Goal: Task Accomplishment & Management: Manage account settings

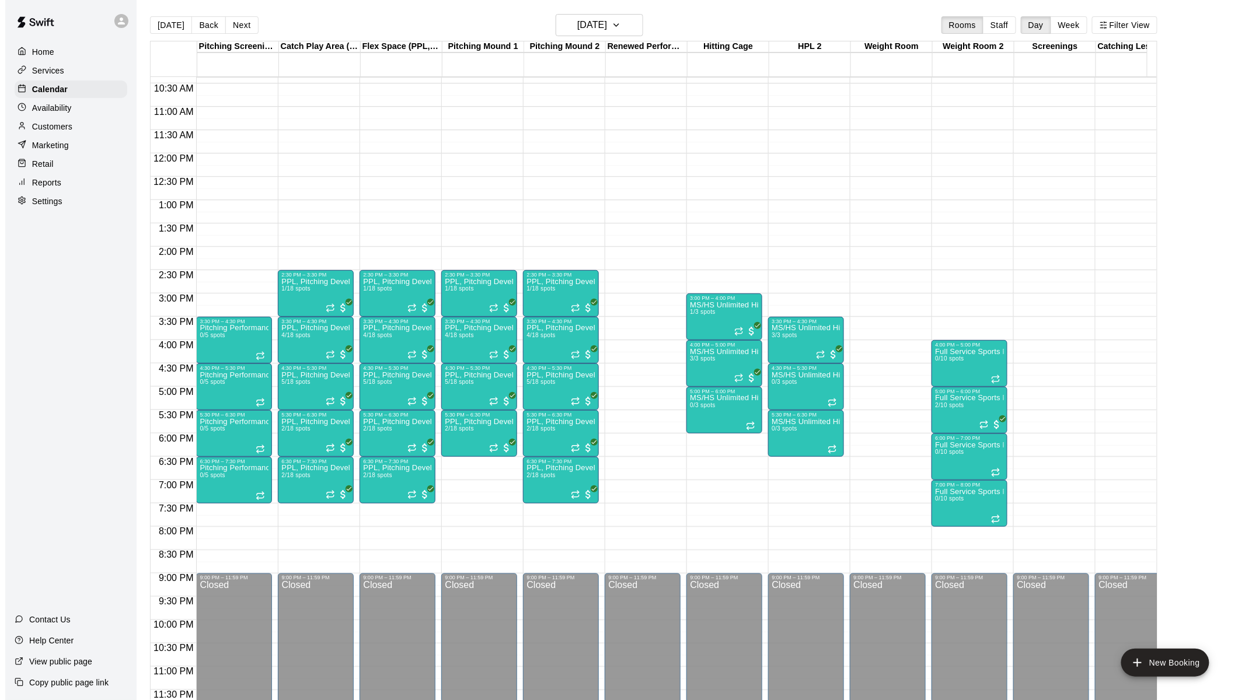
scroll to position [494, 0]
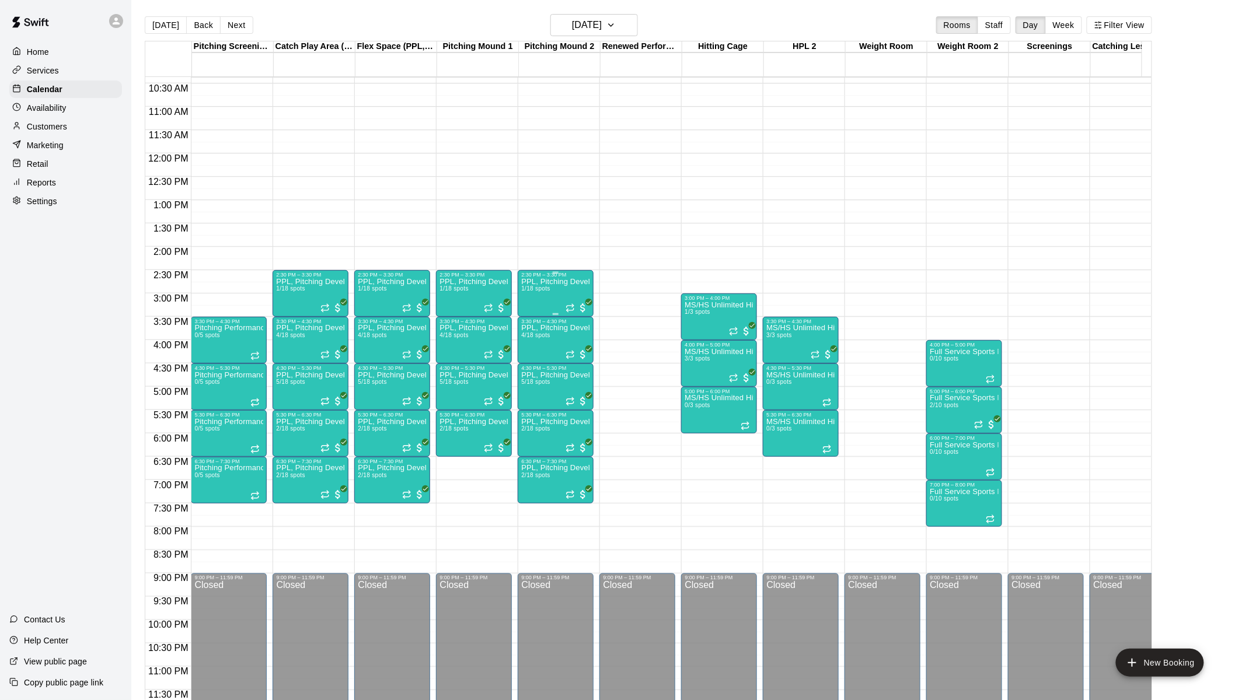
click at [549, 292] on div "PPL, Pitching Development Session 1/18 spots" at bounding box center [555, 628] width 69 height 700
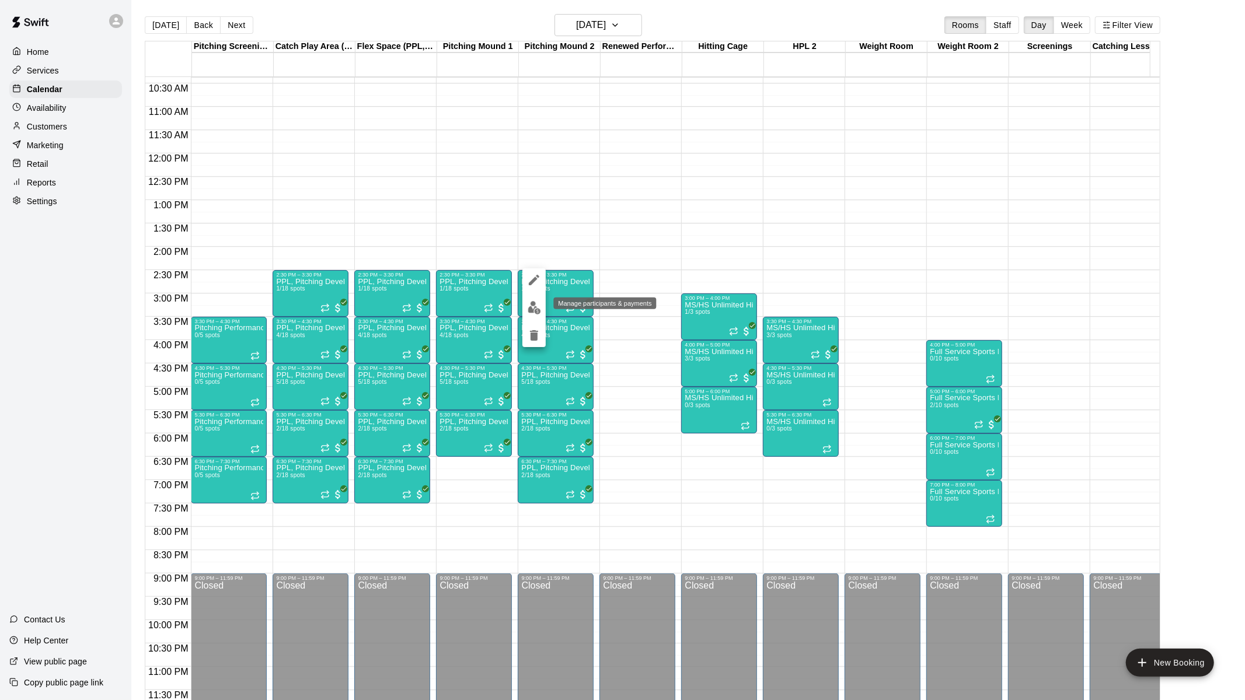
click at [530, 306] on img "edit" at bounding box center [534, 307] width 13 height 13
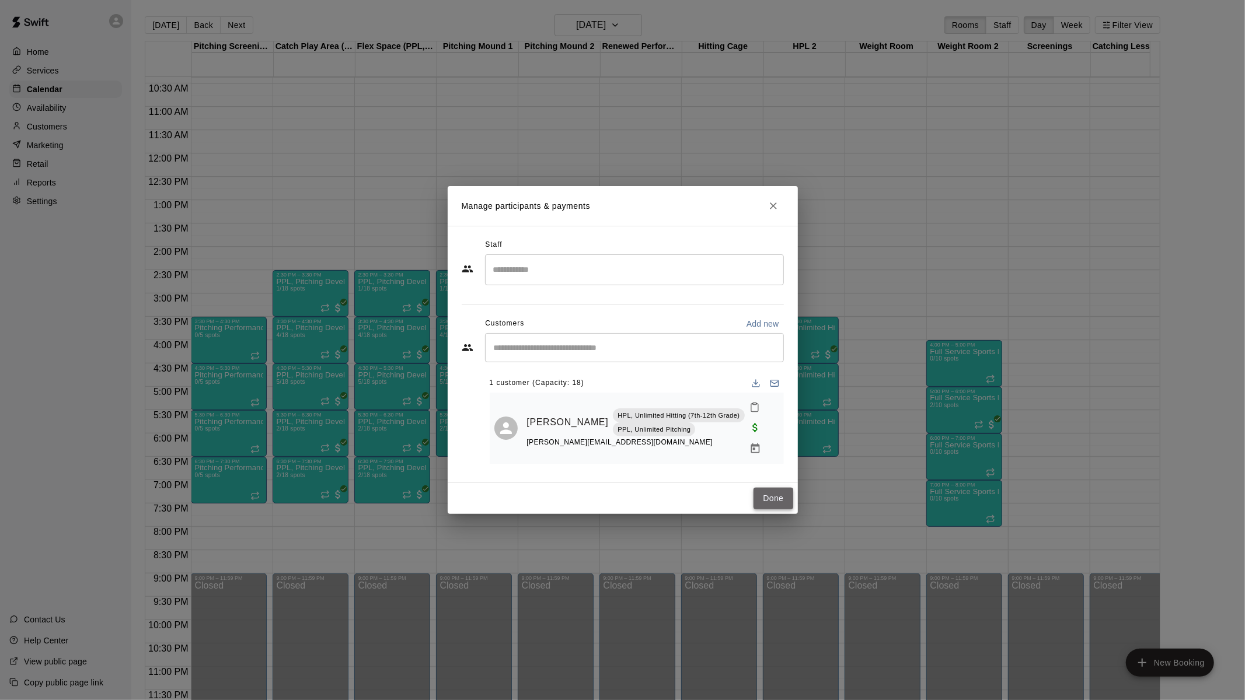
click at [713, 388] on button "Done" at bounding box center [772, 499] width 39 height 22
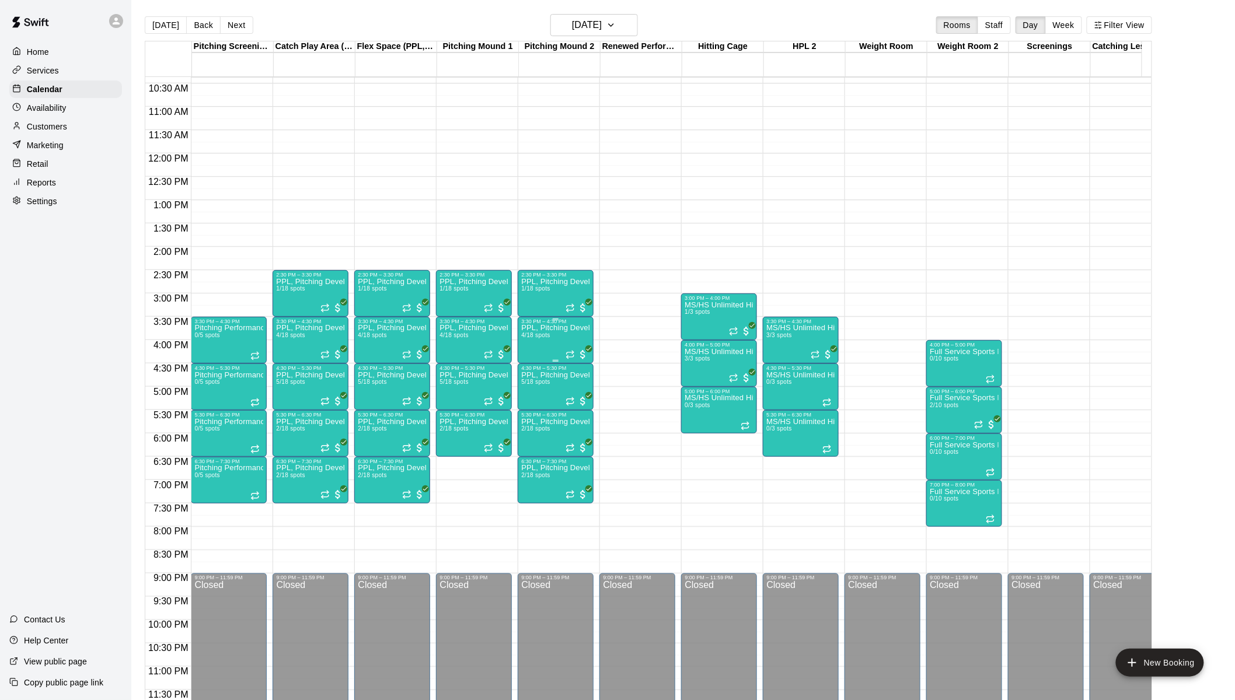
click at [549, 334] on div "PPL, Pitching Development Session 4/18 spots" at bounding box center [555, 674] width 69 height 700
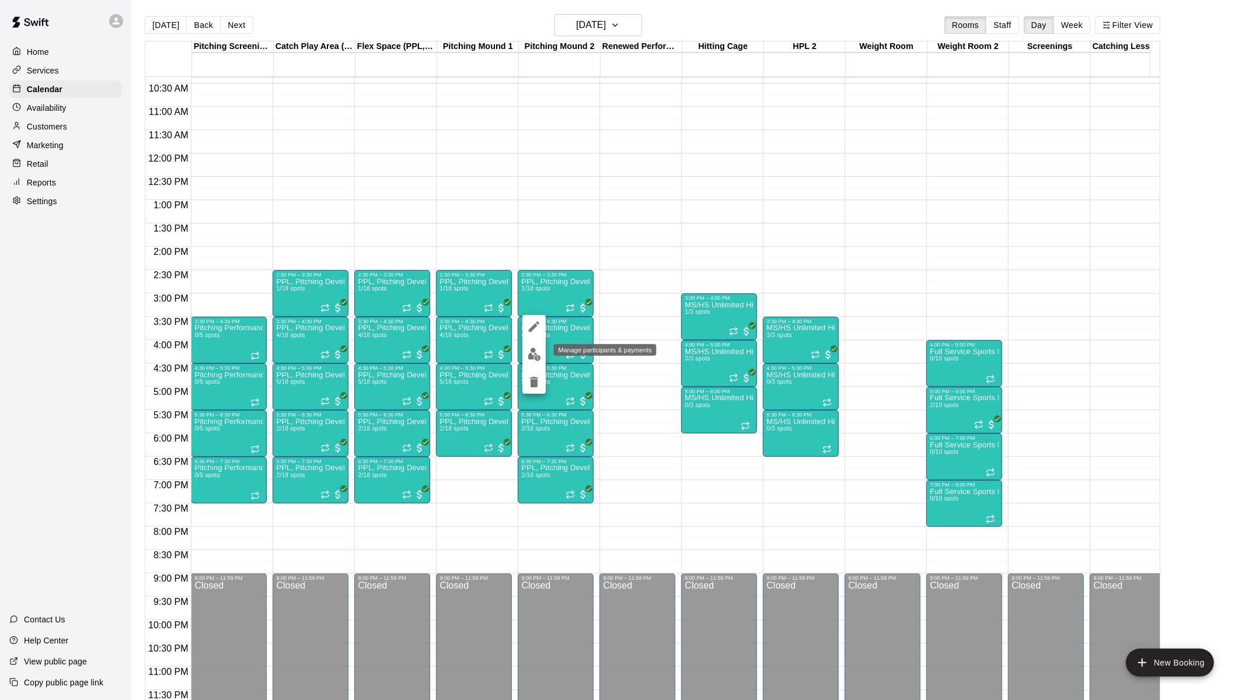
click at [537, 354] on img "edit" at bounding box center [534, 354] width 13 height 13
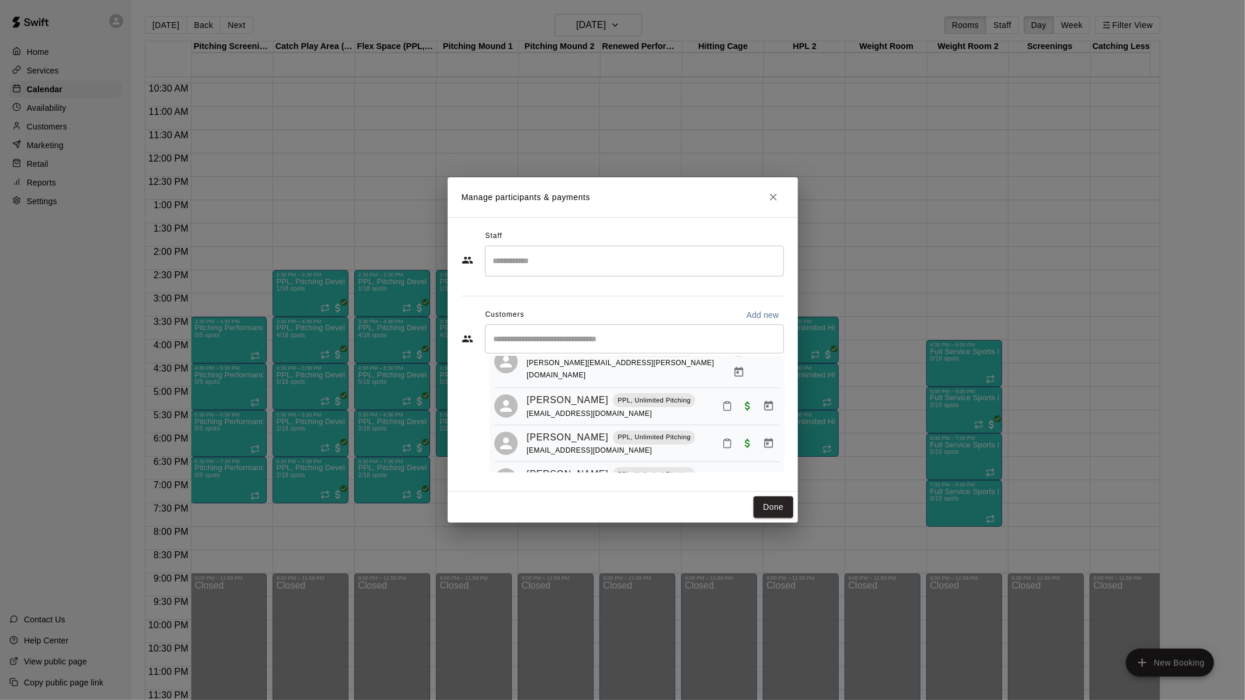
scroll to position [67, 0]
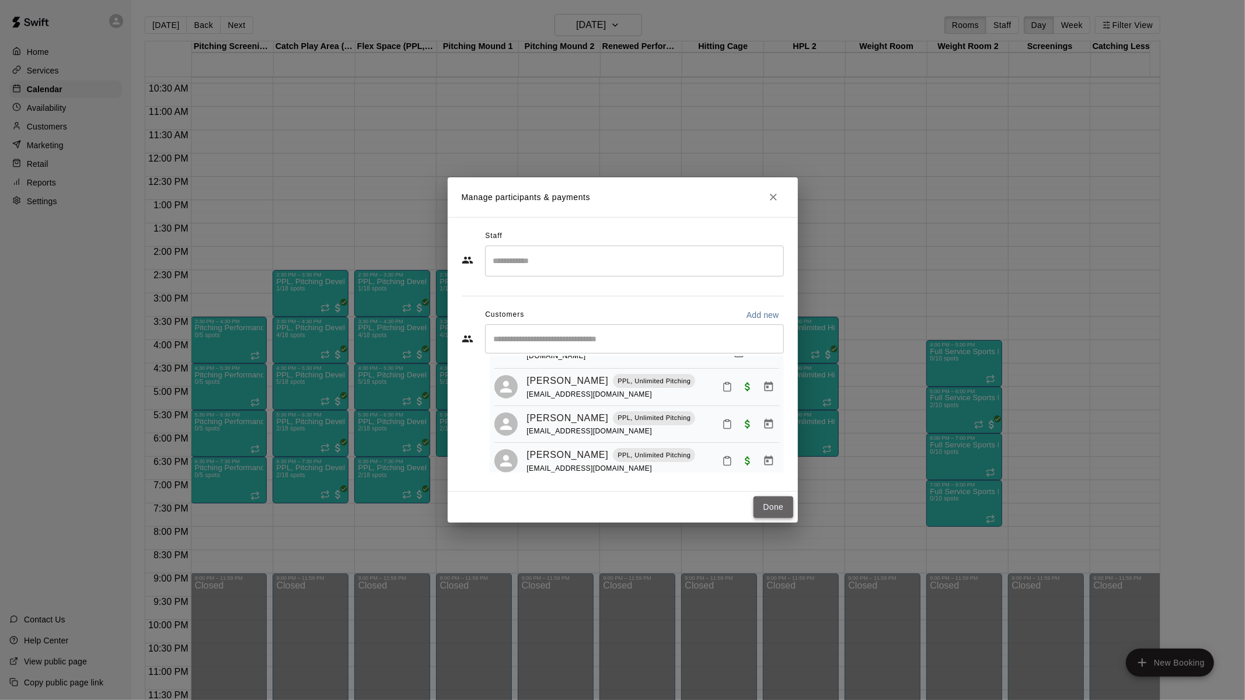
click at [713, 388] on button "Done" at bounding box center [772, 508] width 39 height 22
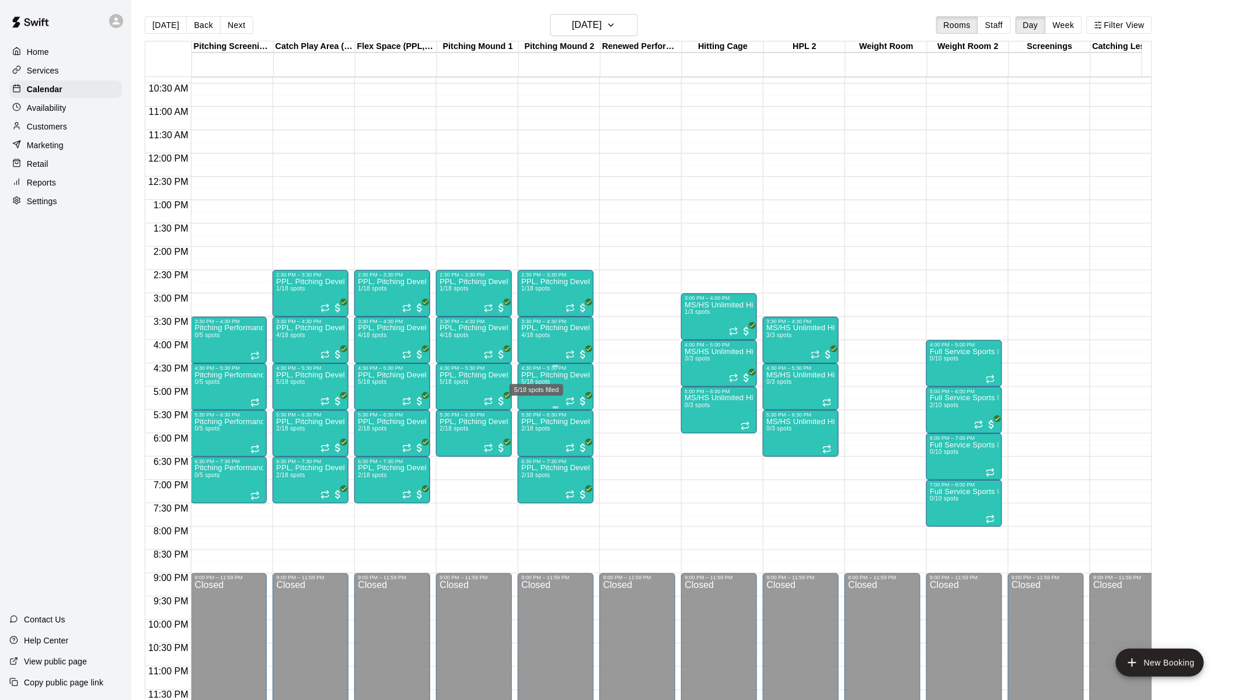
click at [550, 379] on span "5/18 spots" at bounding box center [535, 382] width 29 height 6
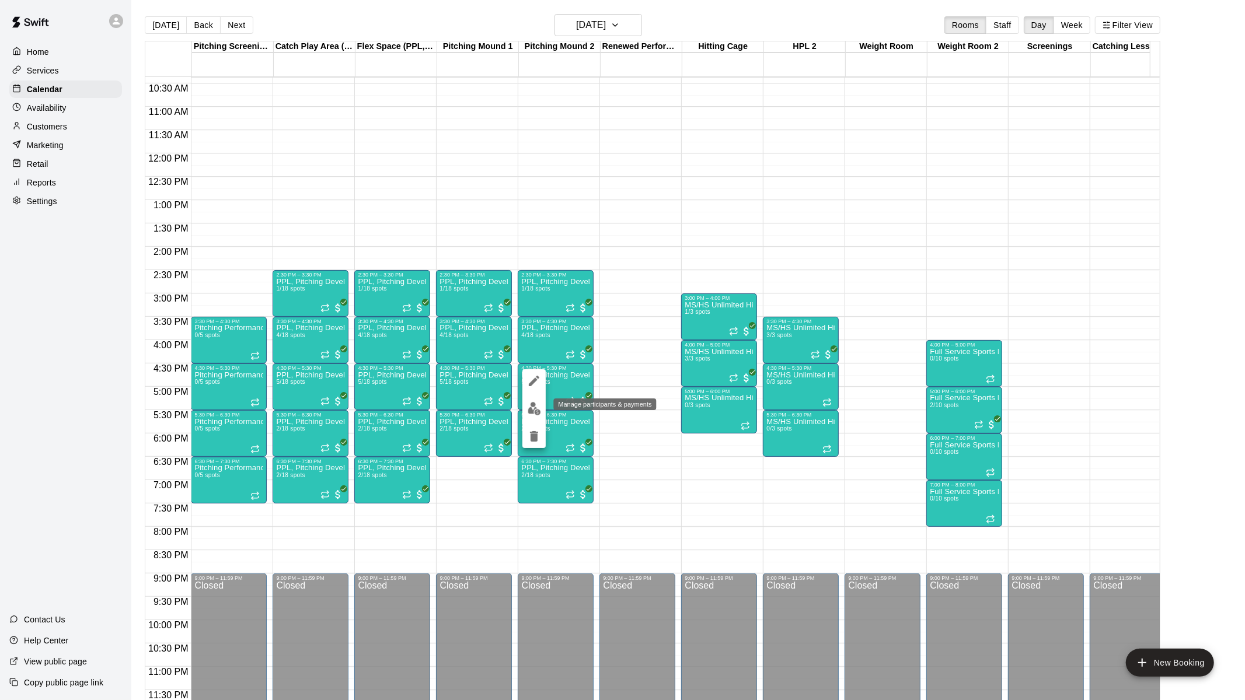
click at [532, 388] on img "edit" at bounding box center [534, 408] width 13 height 13
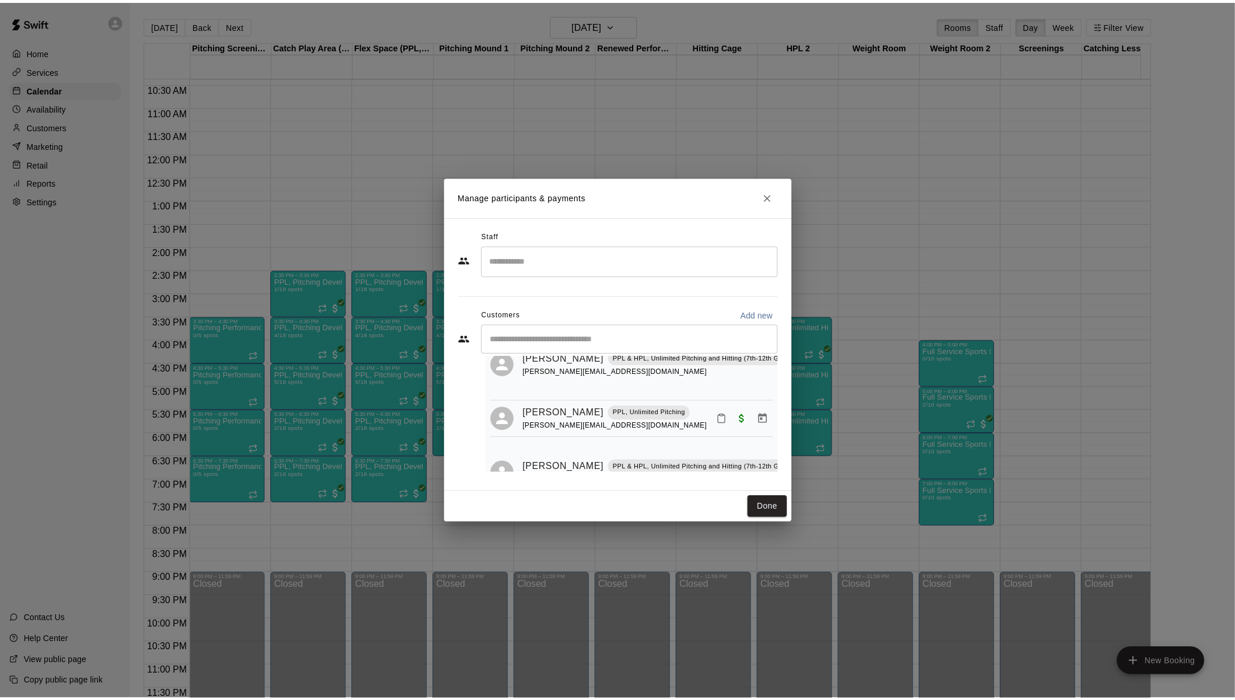
scroll to position [183, 12]
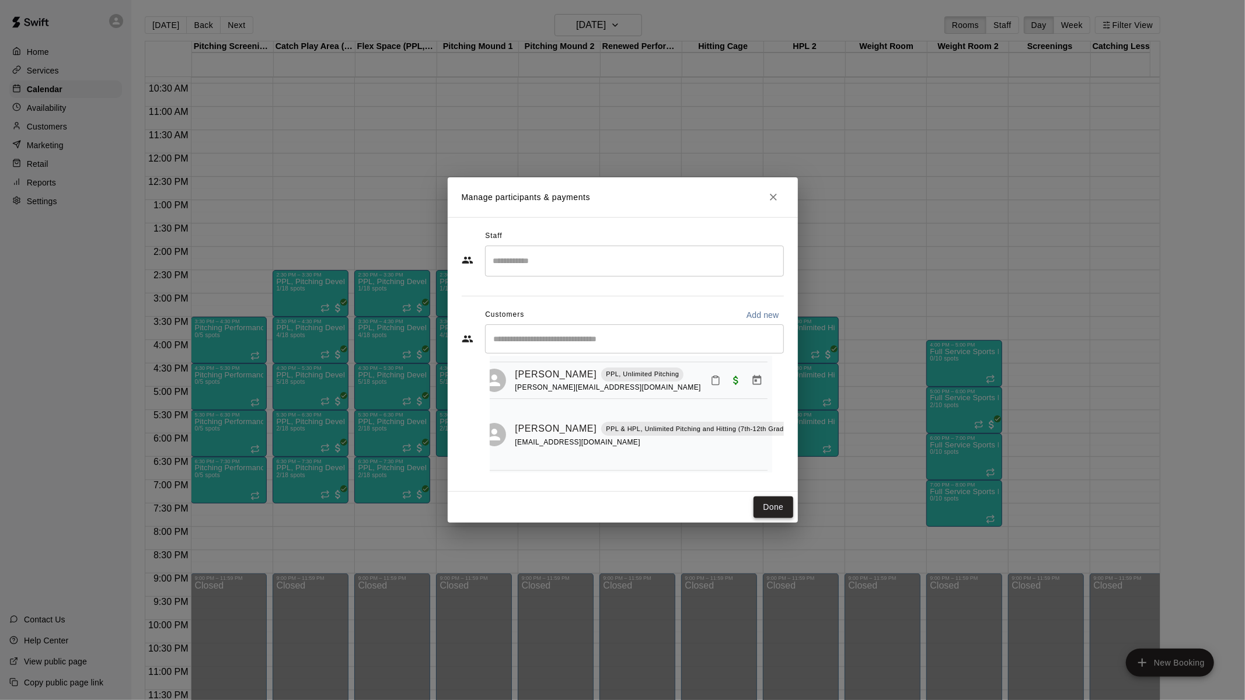
click at [713, 388] on button "Done" at bounding box center [772, 508] width 39 height 22
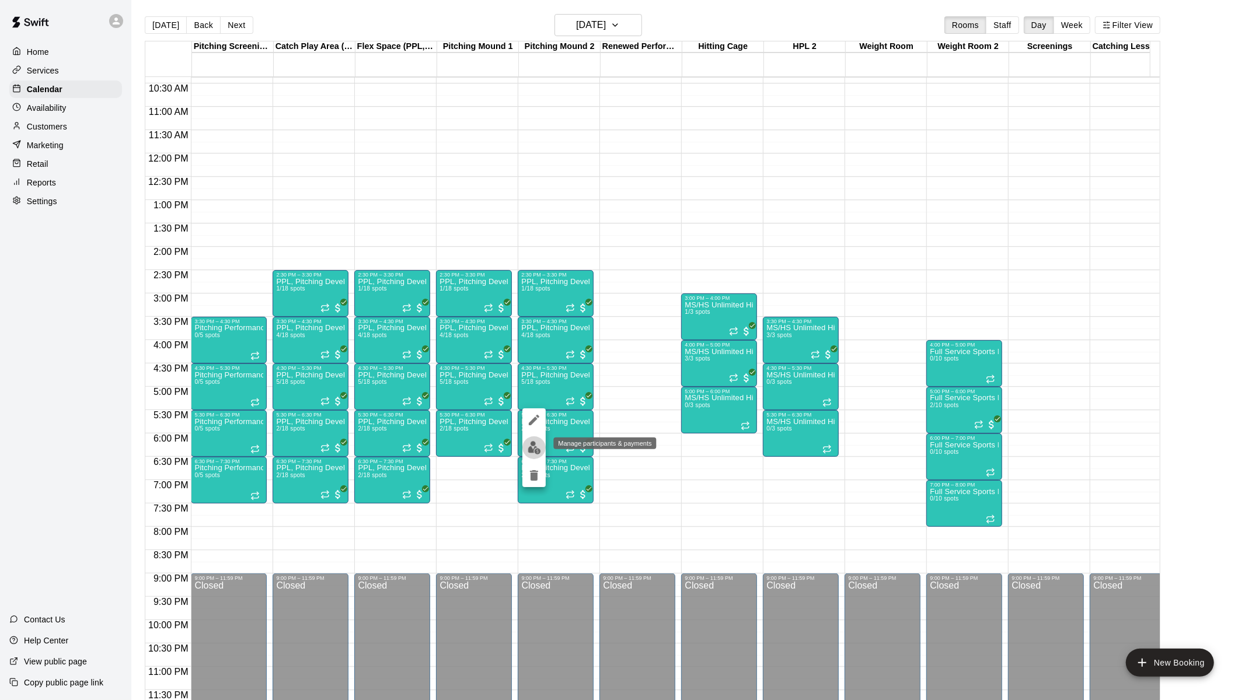
click at [535, 388] on img "edit" at bounding box center [534, 447] width 13 height 13
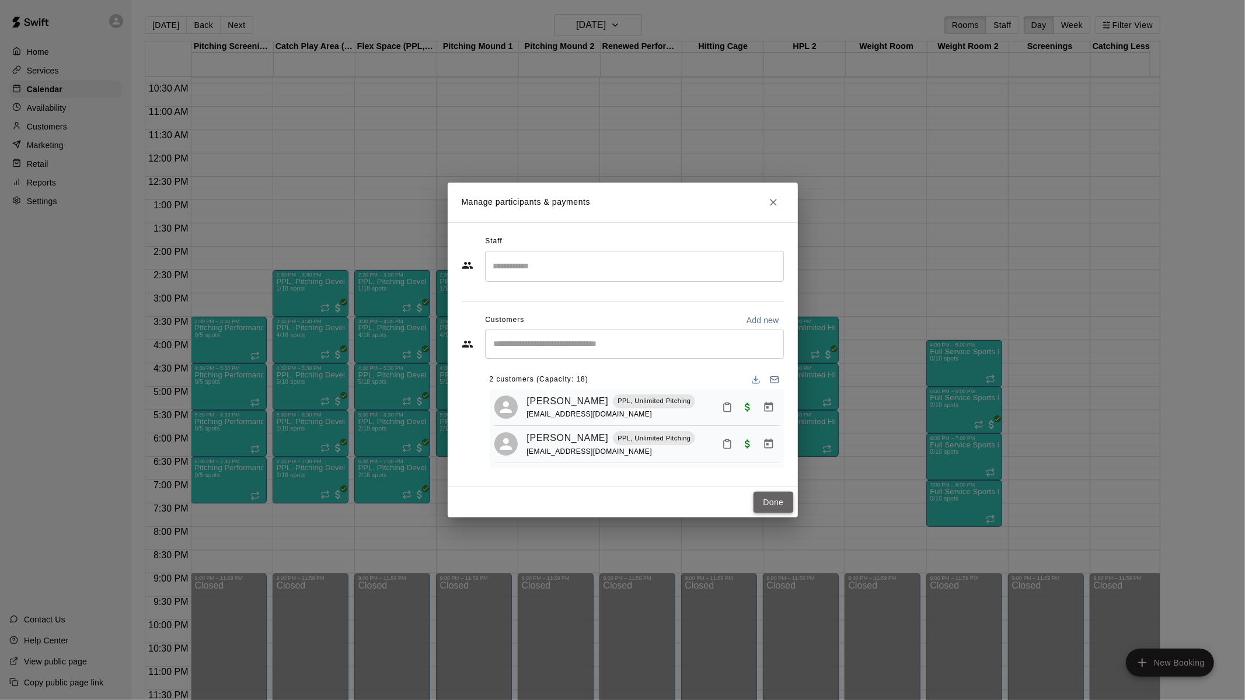
click at [713, 388] on button "Done" at bounding box center [772, 503] width 39 height 22
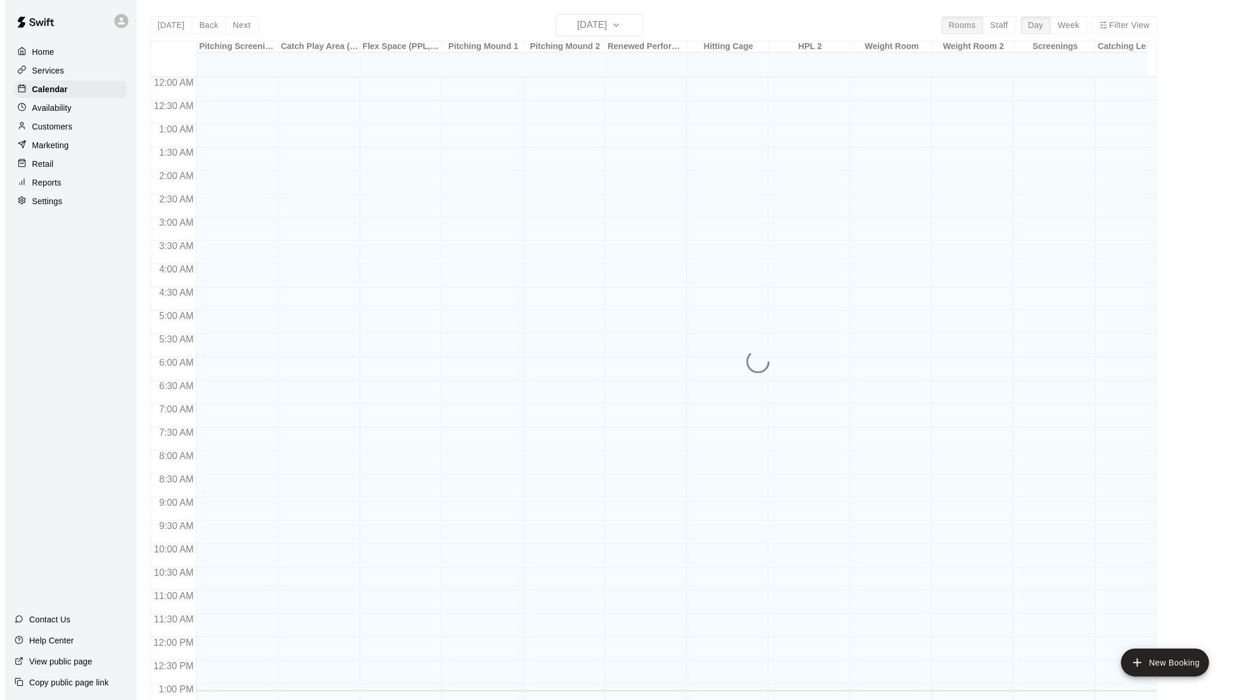
scroll to position [449, 0]
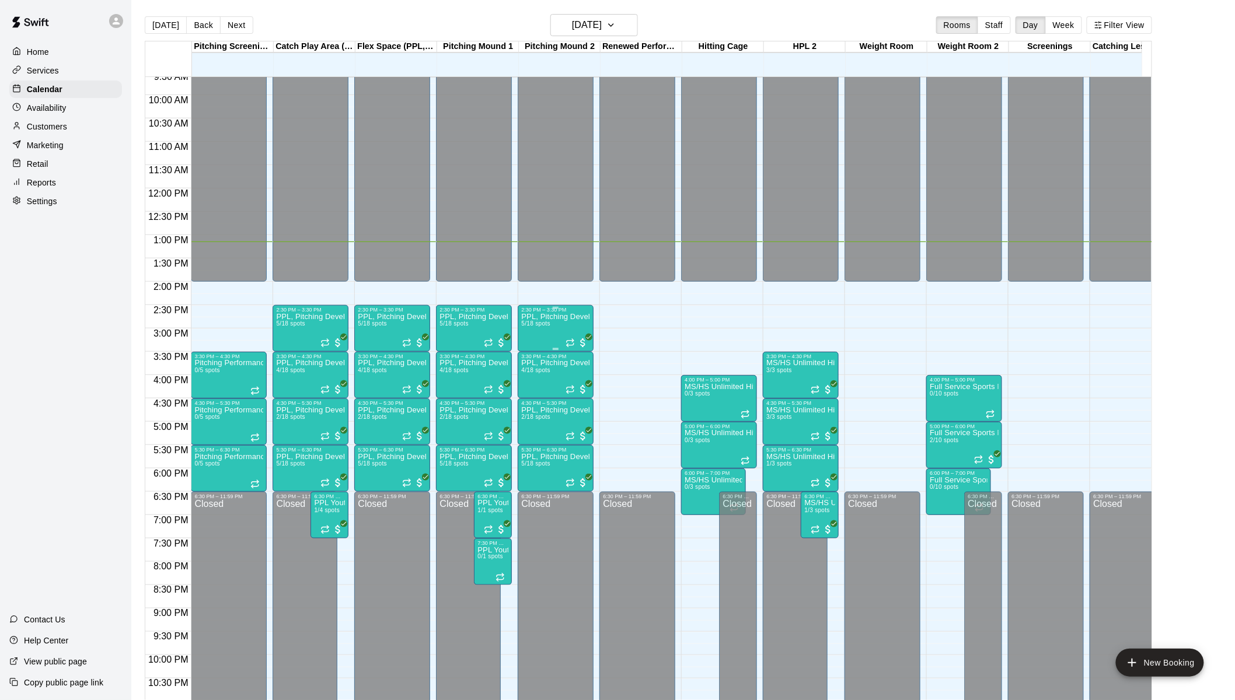
click at [539, 329] on div "PPL, Pitching Development Session 5/18 spots" at bounding box center [555, 663] width 69 height 700
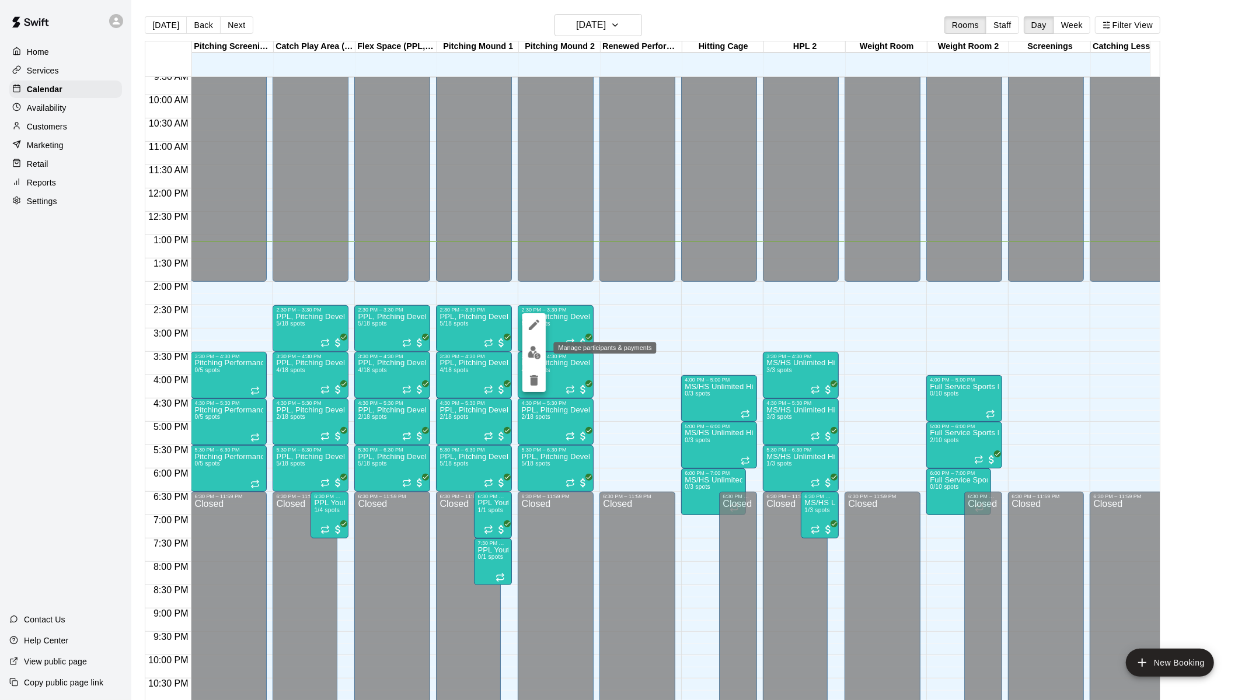
click at [536, 350] on img "edit" at bounding box center [534, 352] width 13 height 13
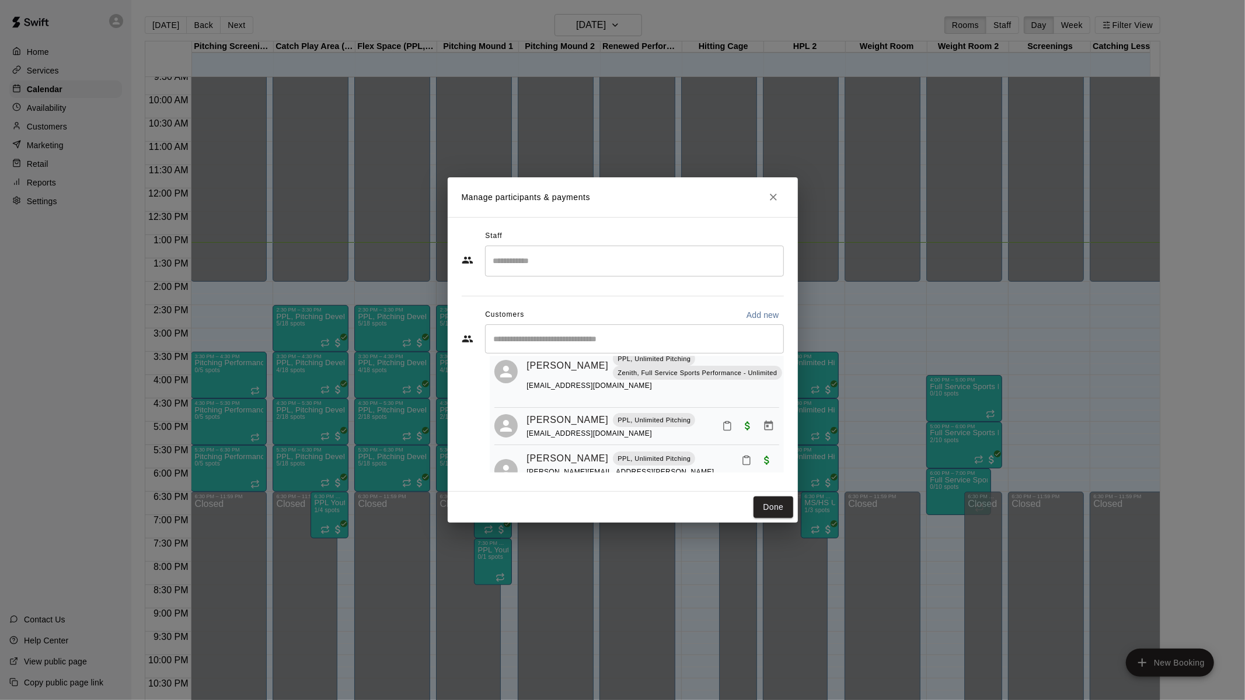
scroll to position [207, 0]
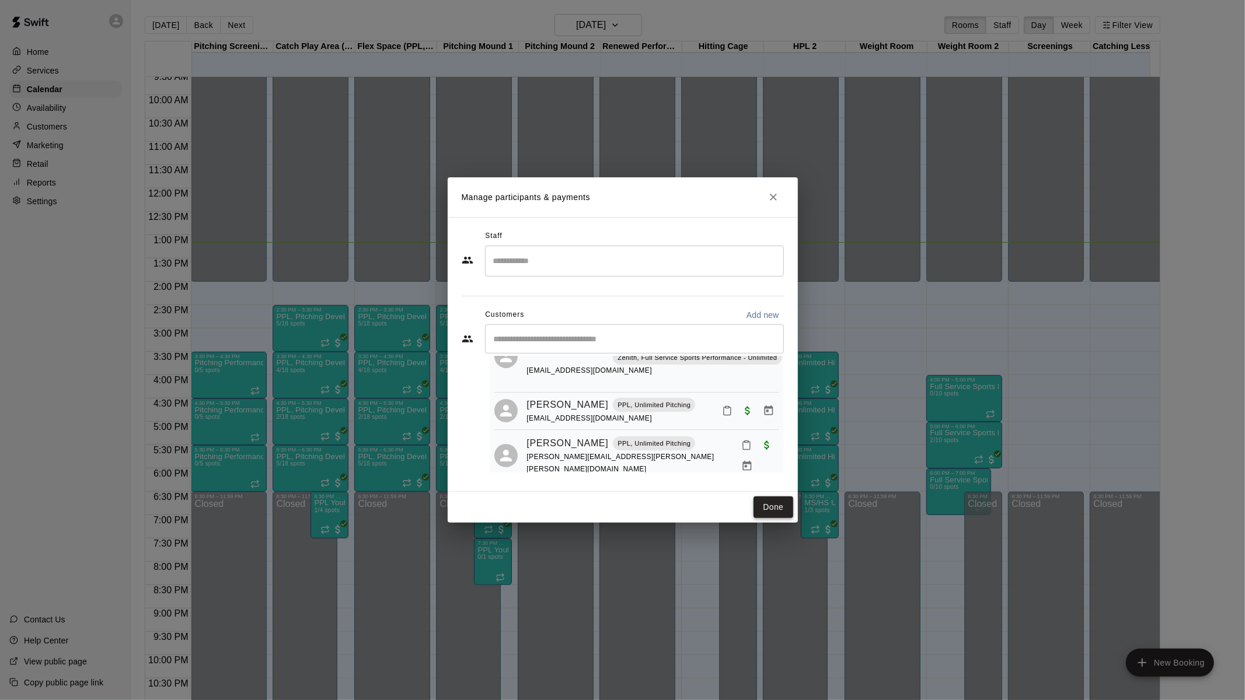
click at [766, 505] on button "Done" at bounding box center [772, 508] width 39 height 22
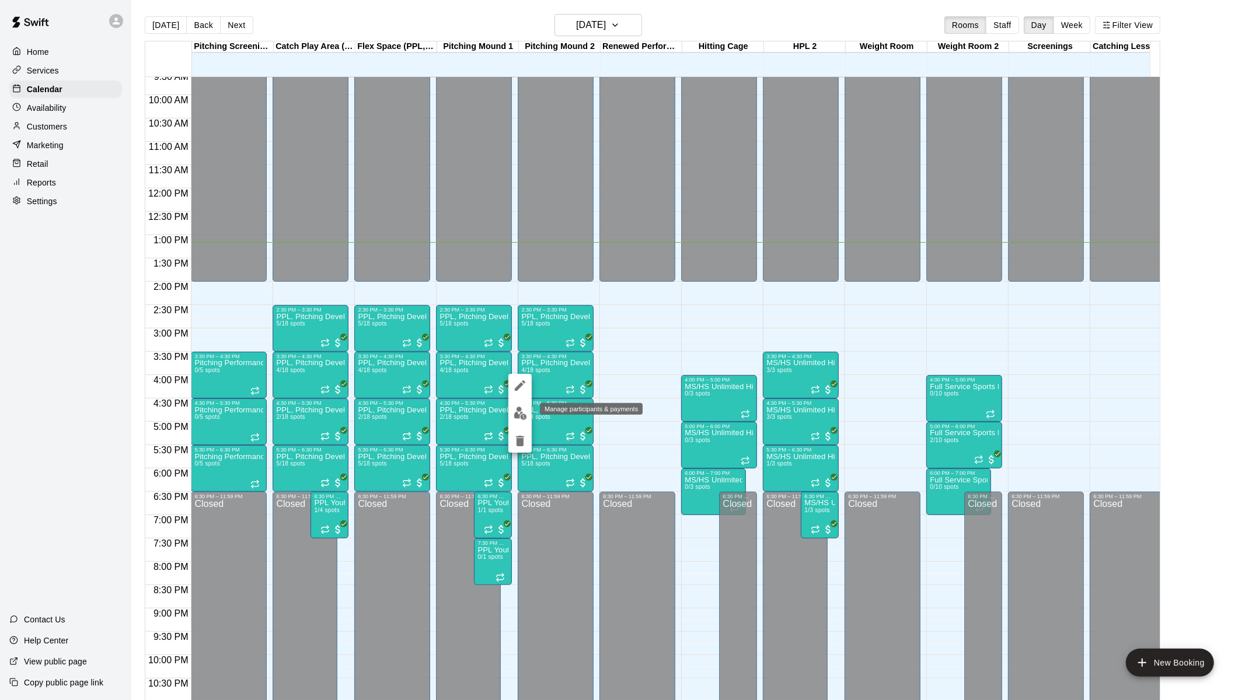
click at [519, 417] on img "edit" at bounding box center [520, 413] width 13 height 13
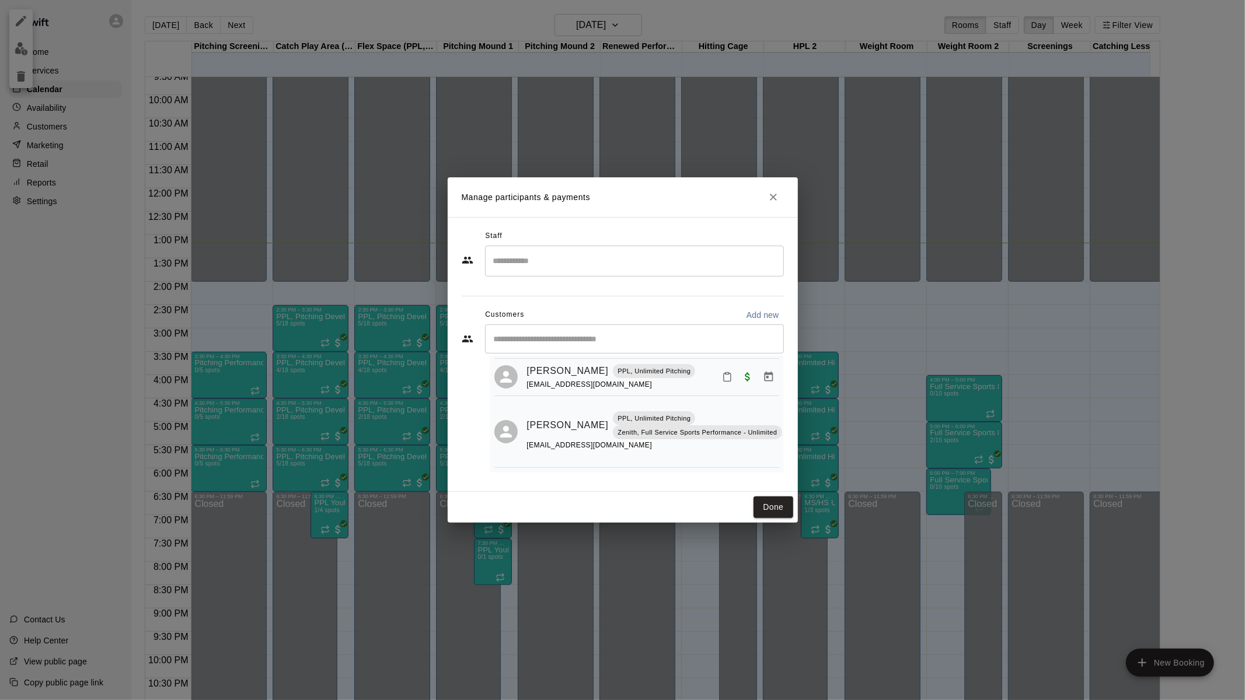
scroll to position [179, 0]
click at [771, 501] on button "Done" at bounding box center [772, 508] width 39 height 22
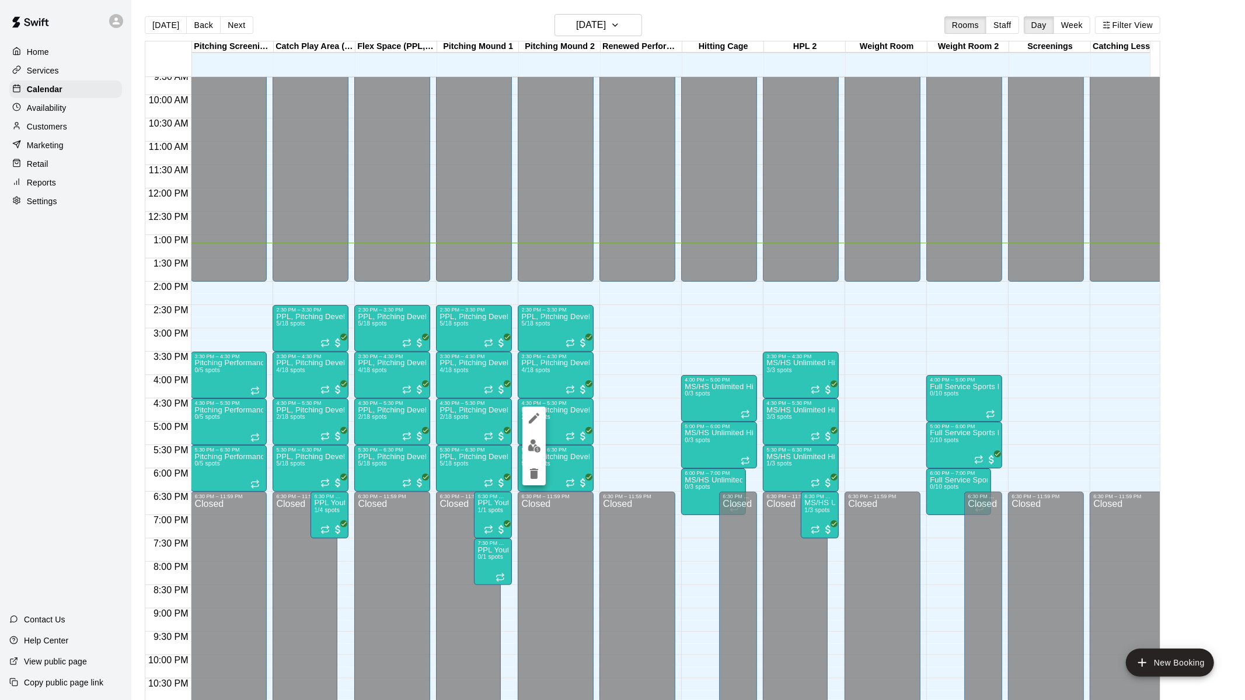
click at [652, 309] on div at bounding box center [622, 350] width 1245 height 700
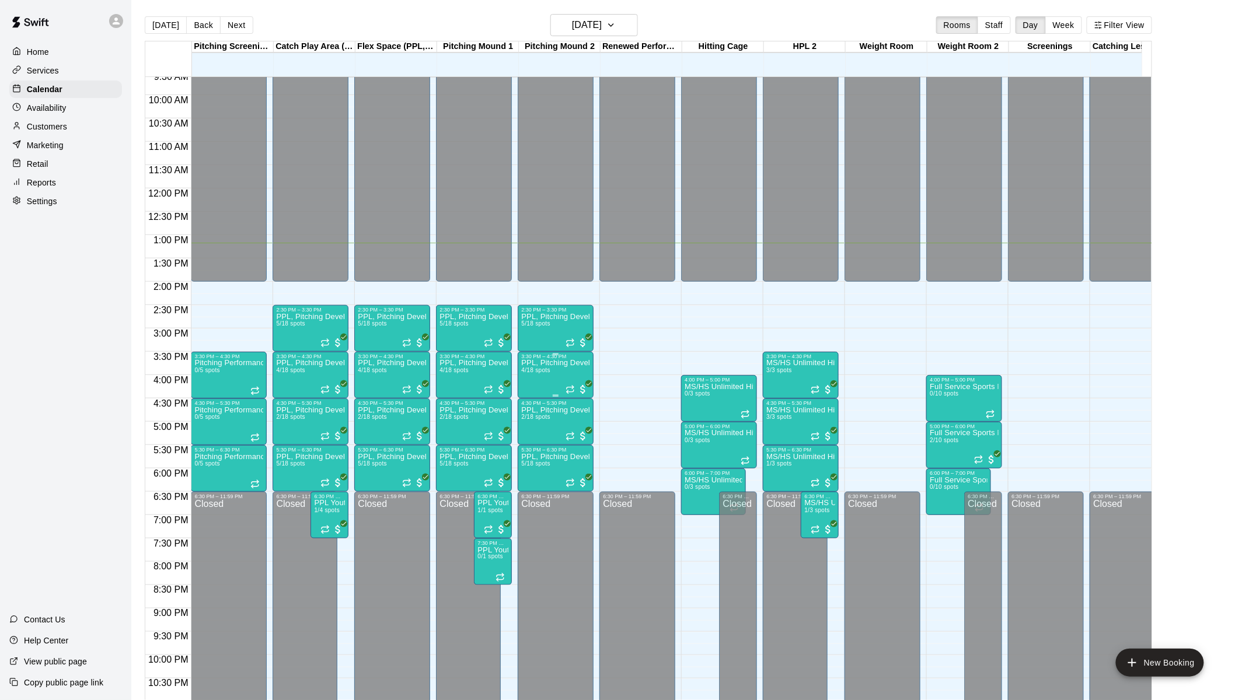
click at [539, 378] on div "PPL, Pitching Development Session 4/18 spots" at bounding box center [555, 709] width 69 height 700
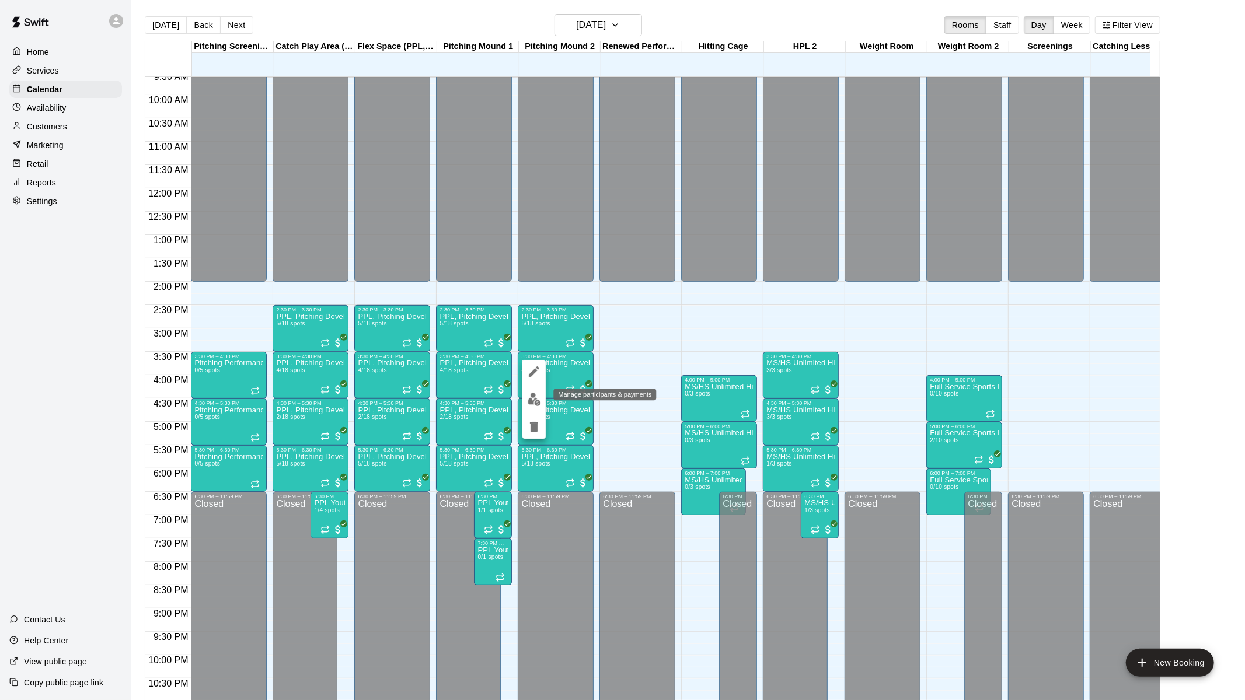
click at [537, 395] on img "edit" at bounding box center [534, 399] width 13 height 13
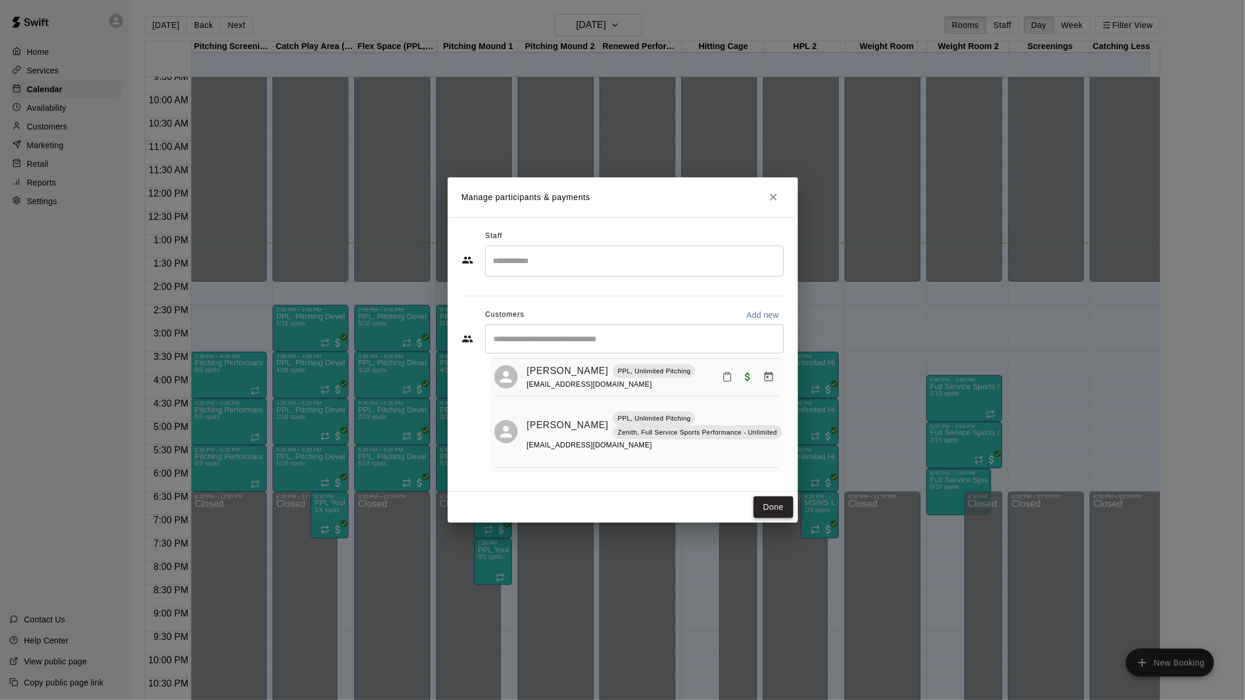
click at [759, 502] on button "Done" at bounding box center [772, 508] width 39 height 22
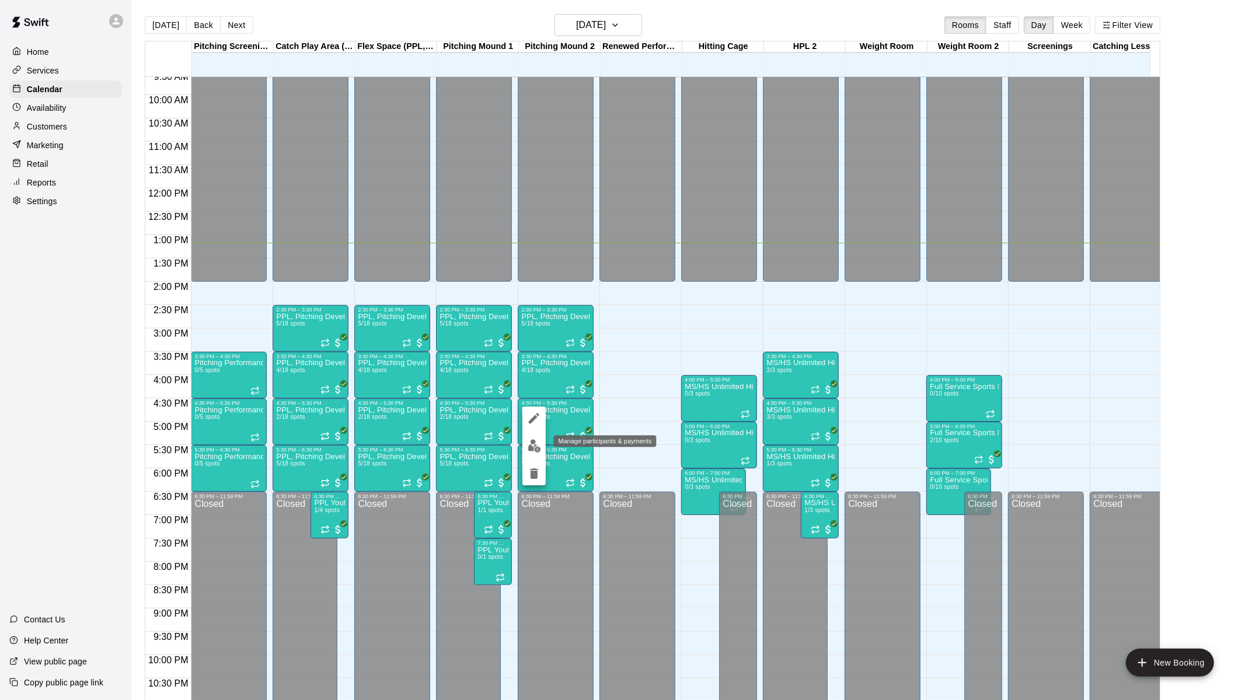
click at [535, 446] on img "edit" at bounding box center [534, 445] width 13 height 13
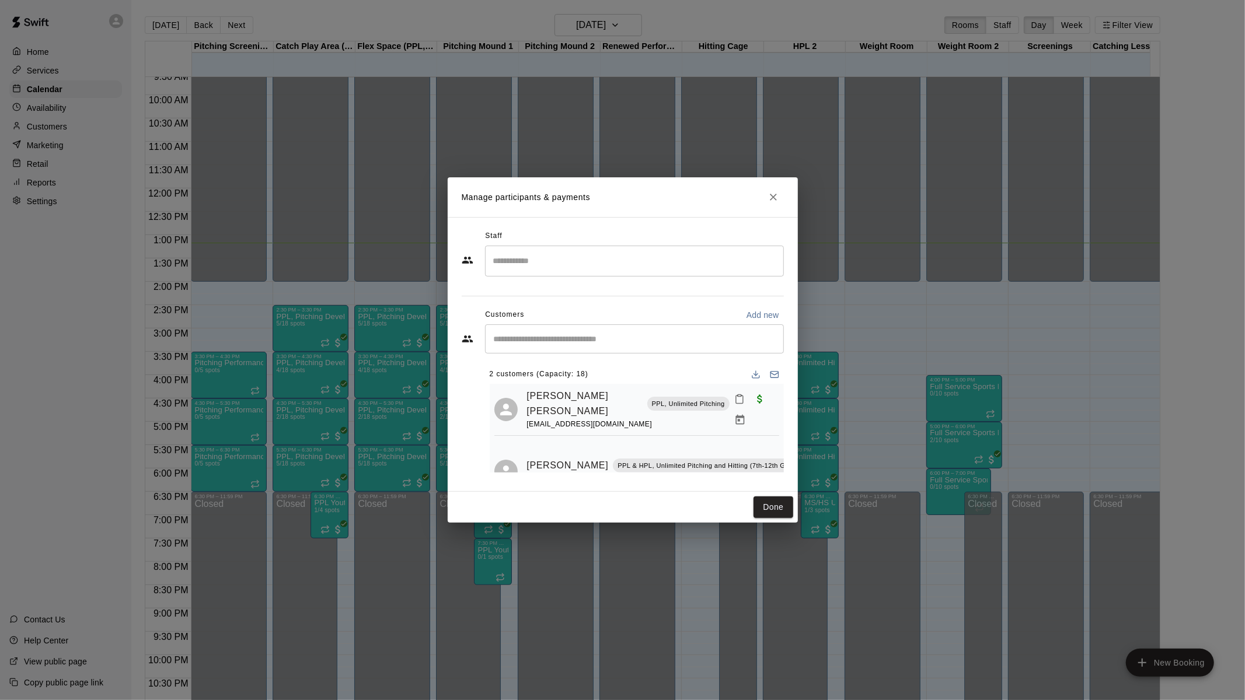
scroll to position [25, 0]
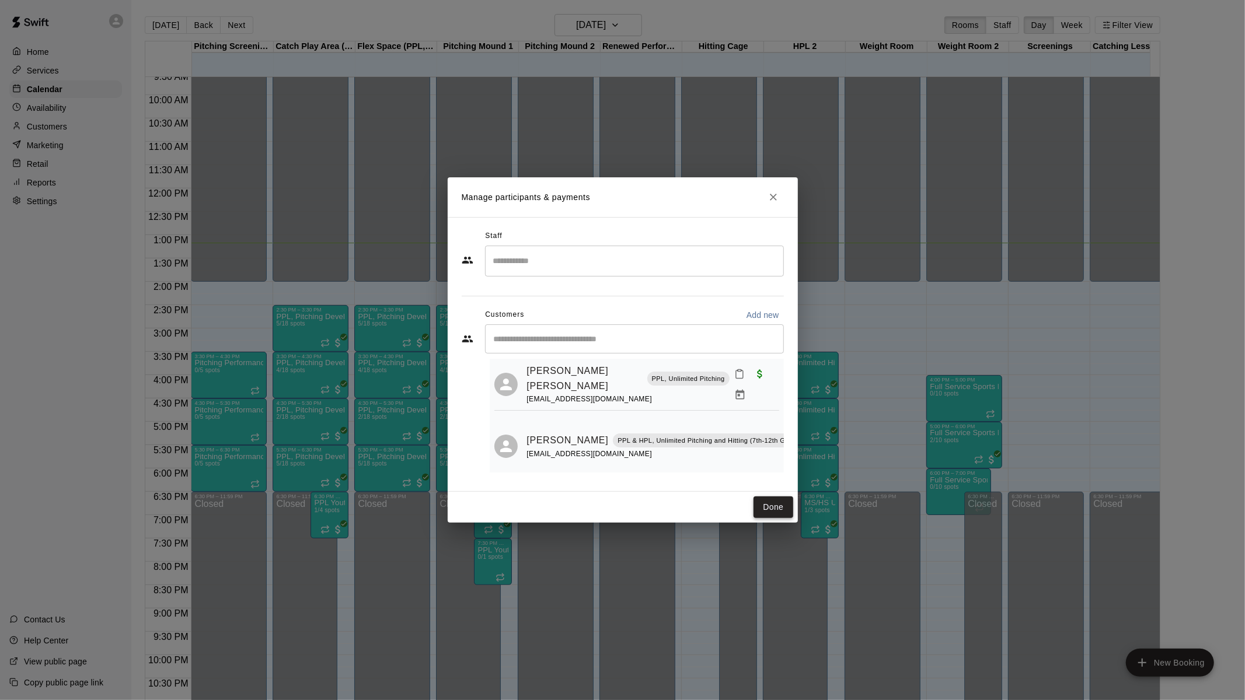
click at [764, 509] on button "Done" at bounding box center [772, 508] width 39 height 22
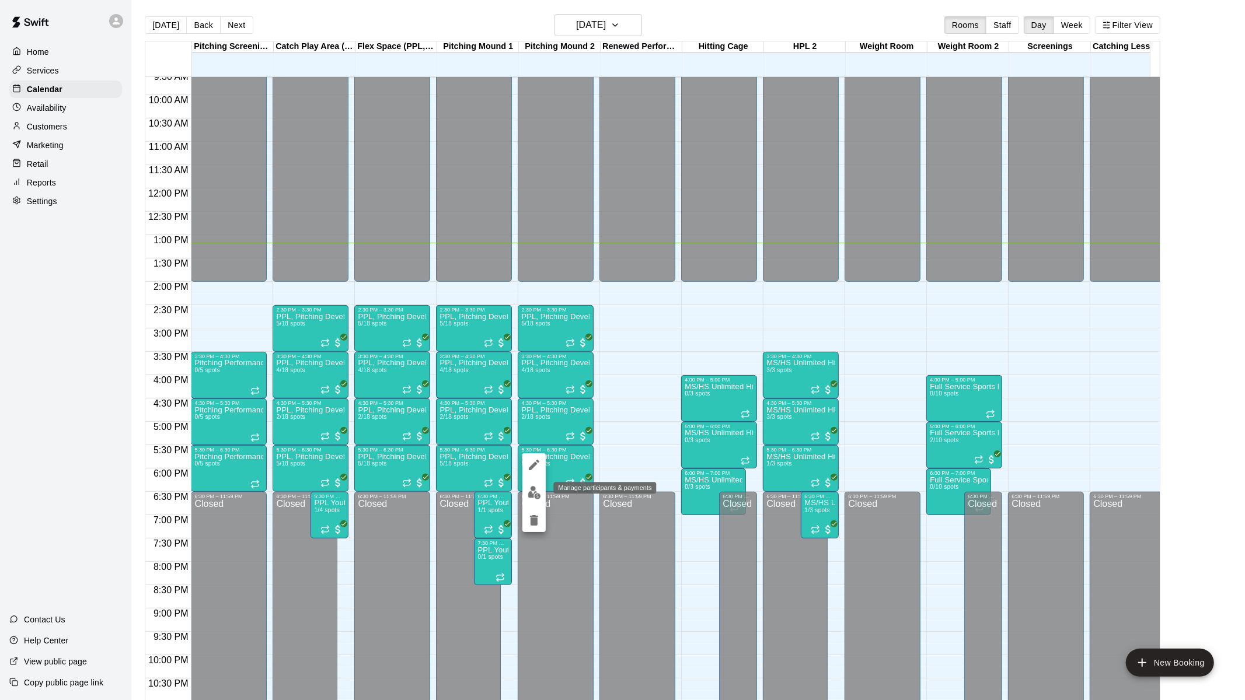
click at [532, 491] on img "edit" at bounding box center [534, 492] width 13 height 13
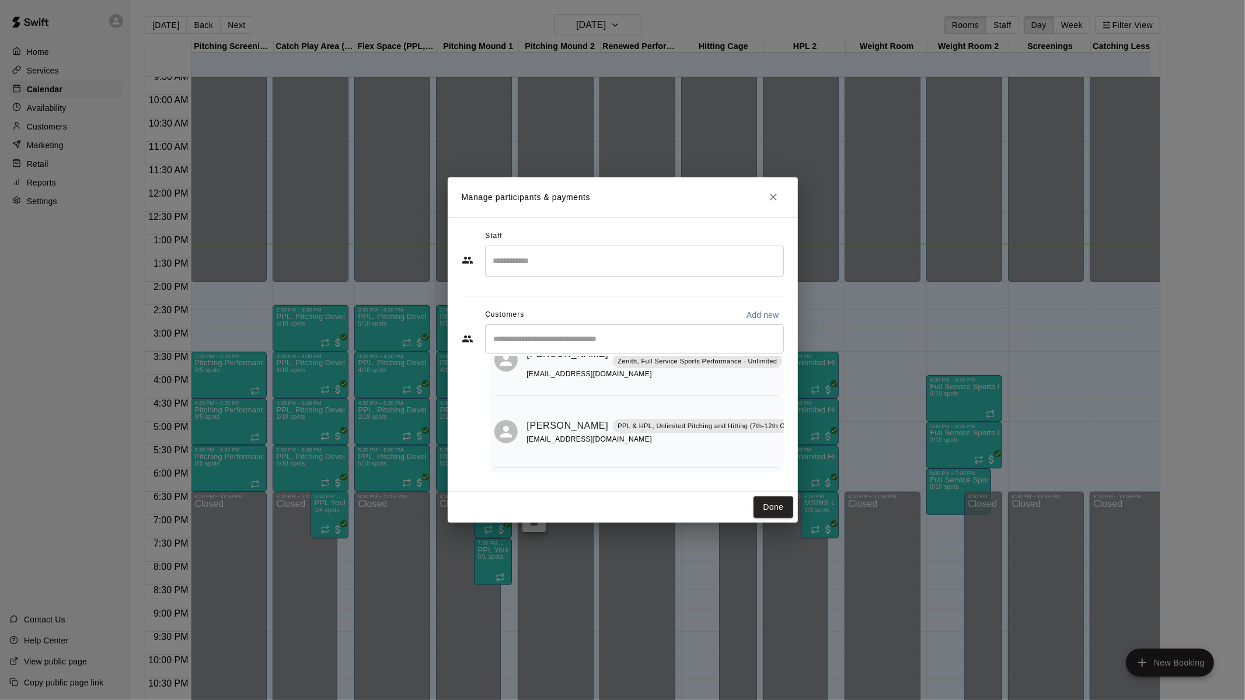
scroll to position [217, 0]
click at [776, 514] on button "Done" at bounding box center [772, 508] width 39 height 22
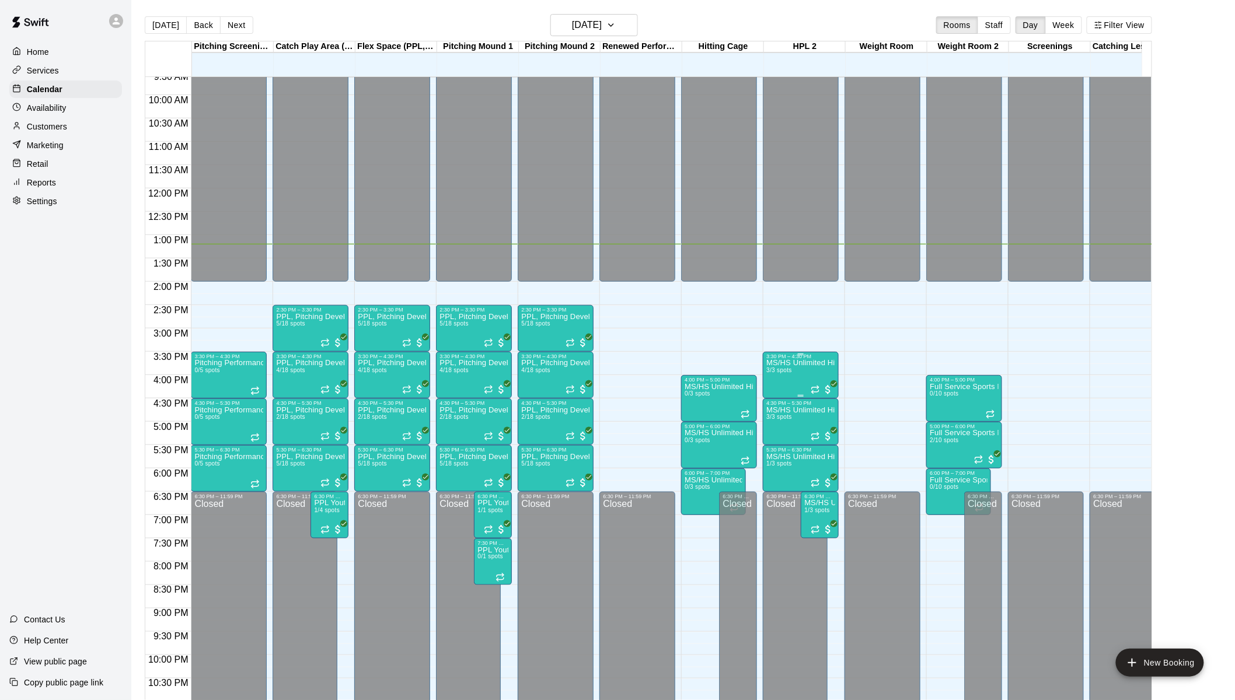
click at [811, 377] on div "MS/HS Unlimited Hitting 3/3 spots" at bounding box center [800, 709] width 69 height 700
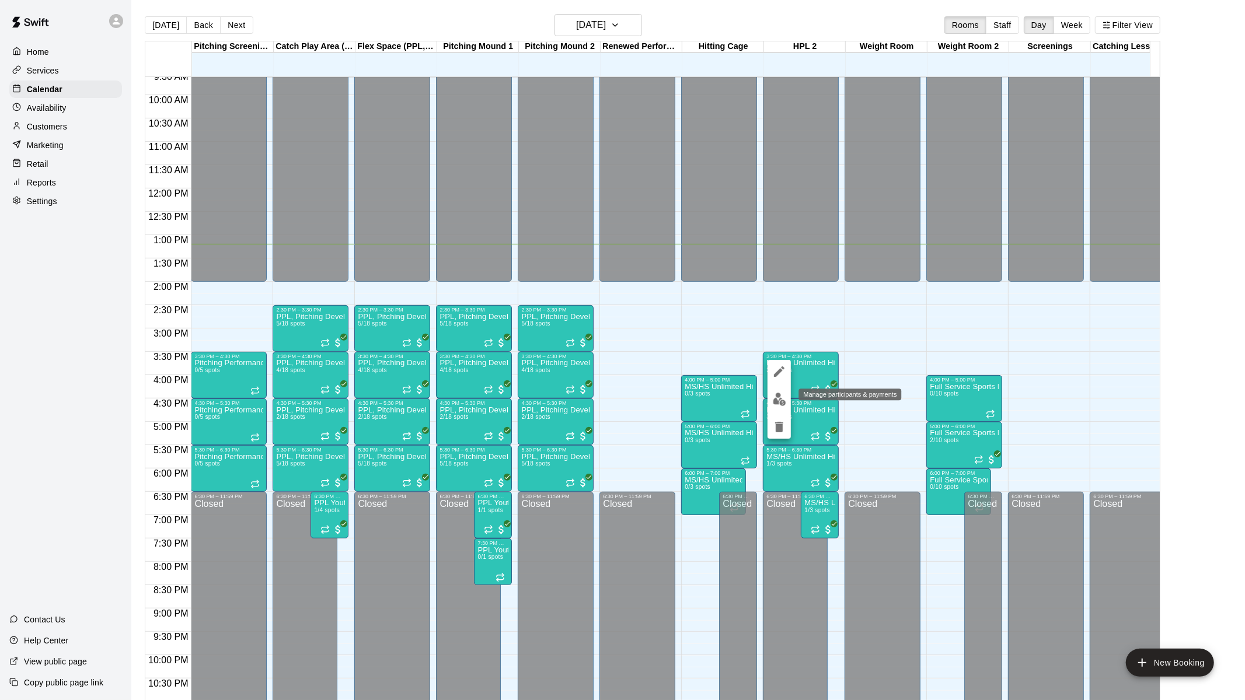
click at [777, 396] on img "edit" at bounding box center [779, 399] width 13 height 13
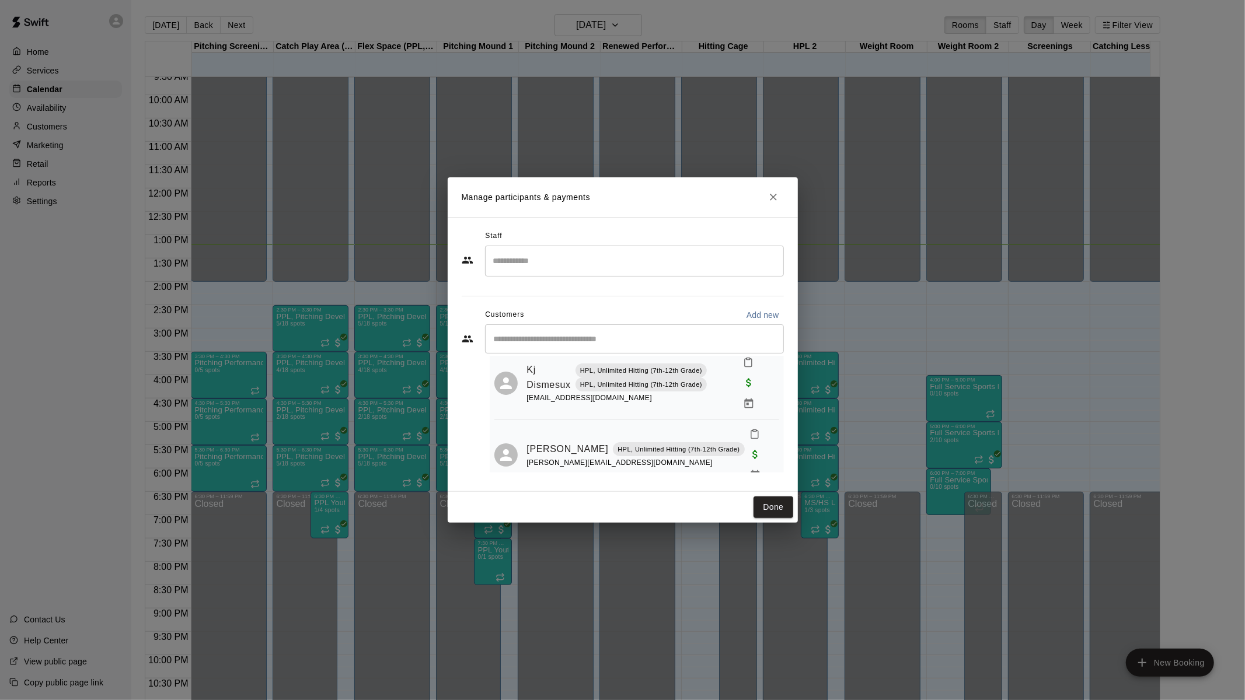
scroll to position [112, 0]
click at [782, 513] on button "Done" at bounding box center [772, 508] width 39 height 22
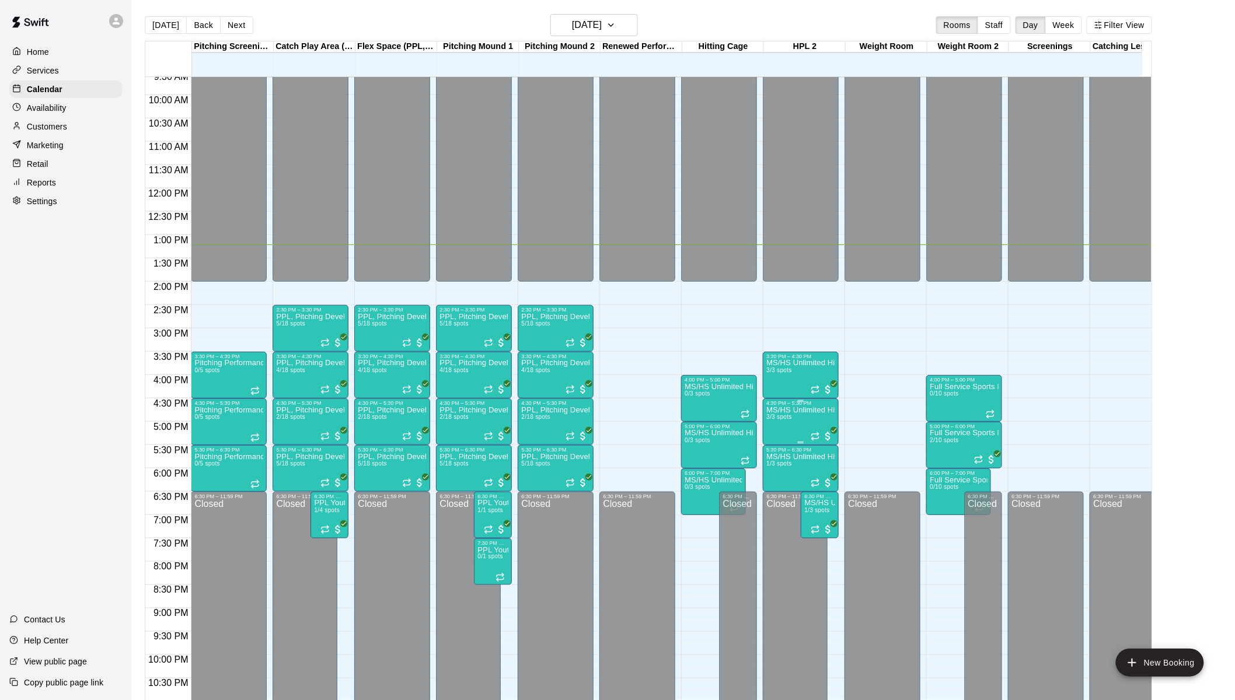
click at [794, 410] on p "MS/HS Unlimited Hitting" at bounding box center [800, 410] width 69 height 0
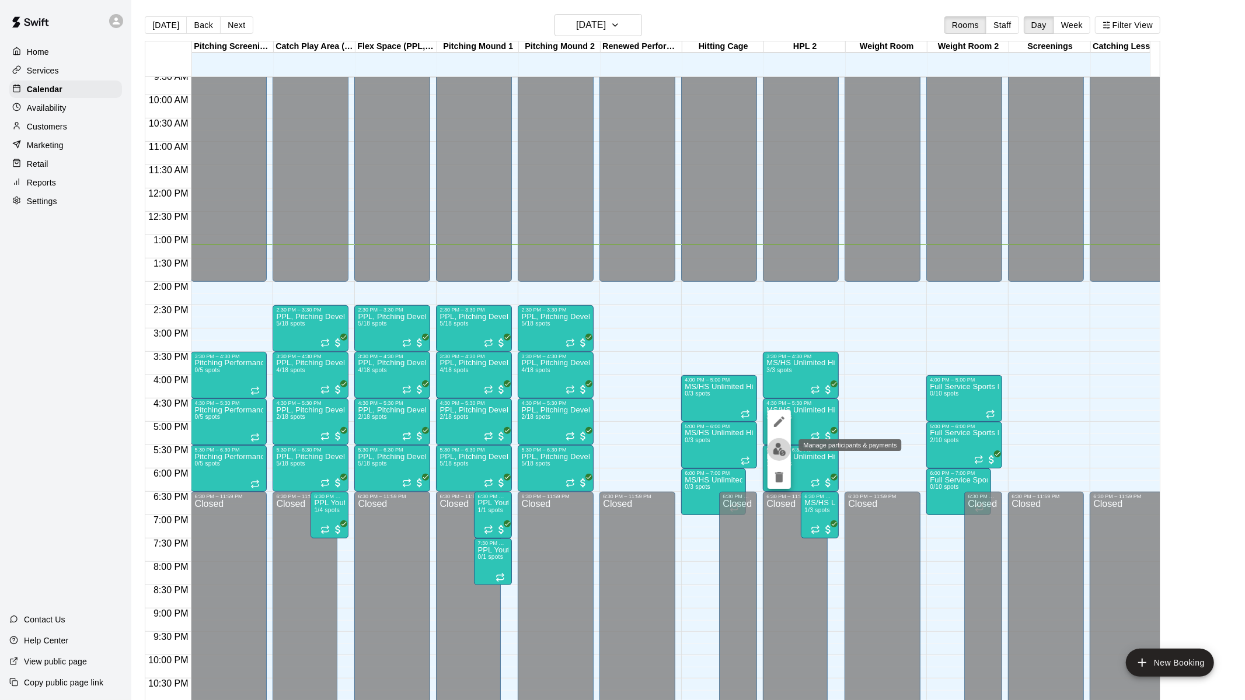
click at [774, 449] on img "edit" at bounding box center [779, 449] width 13 height 13
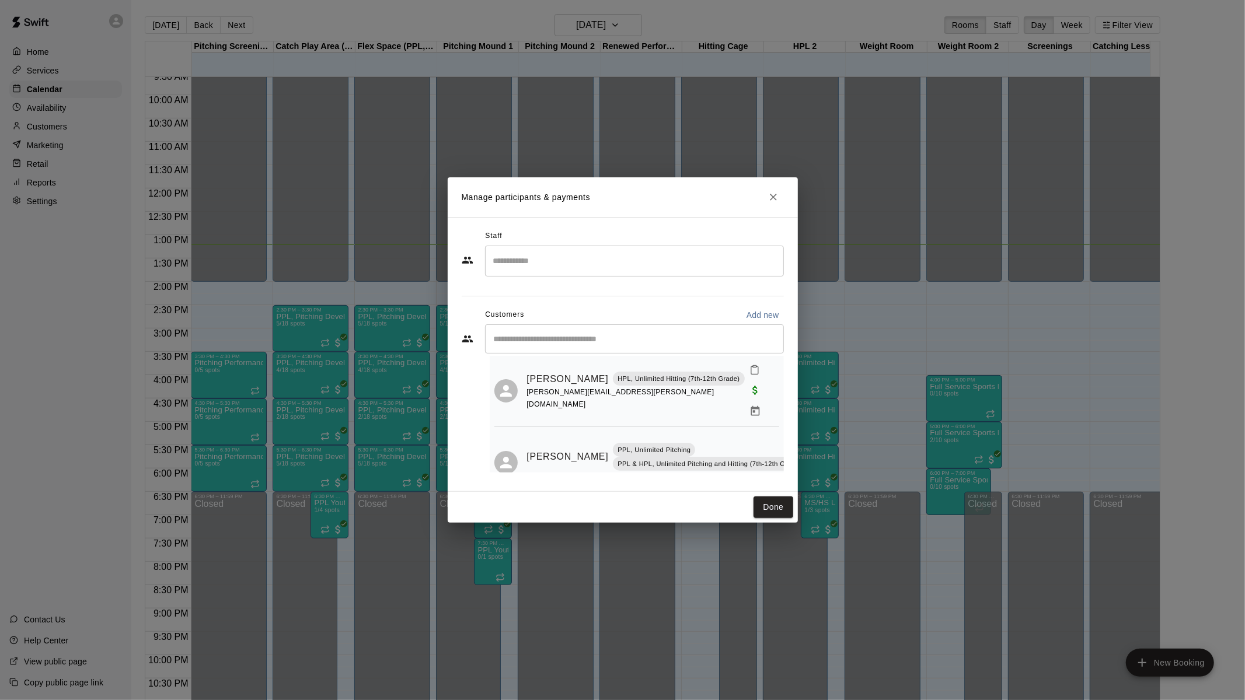
scroll to position [121, 0]
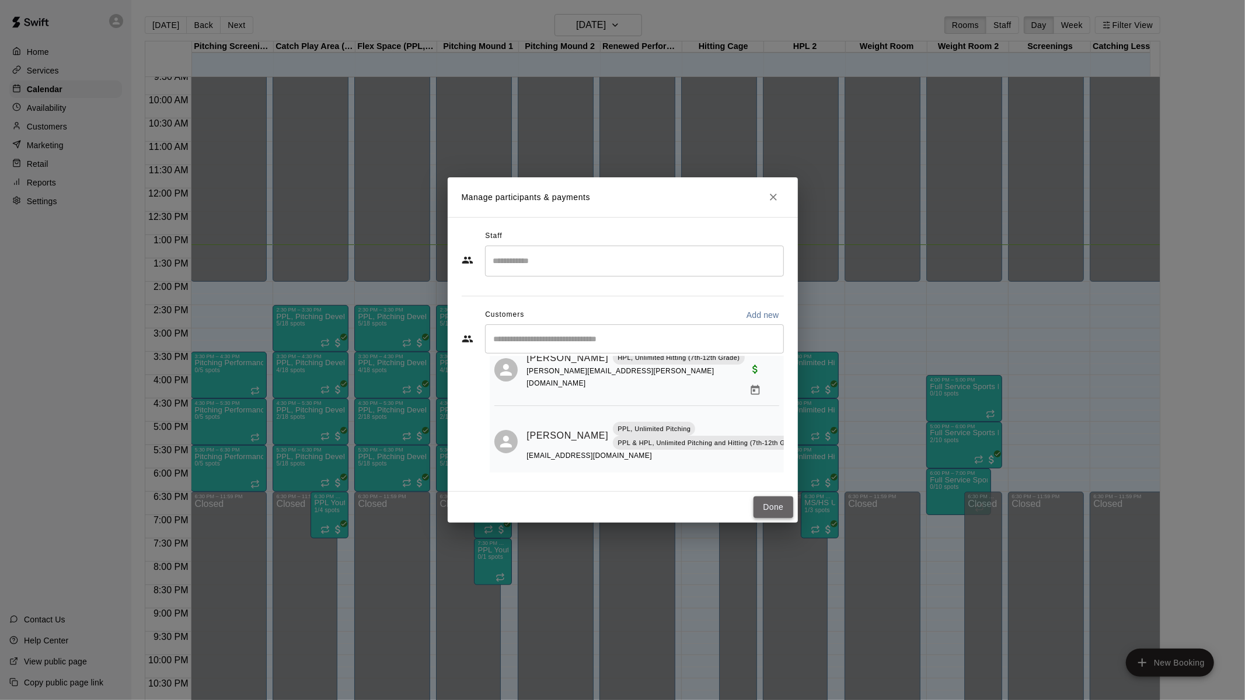
click at [773, 504] on button "Done" at bounding box center [772, 508] width 39 height 22
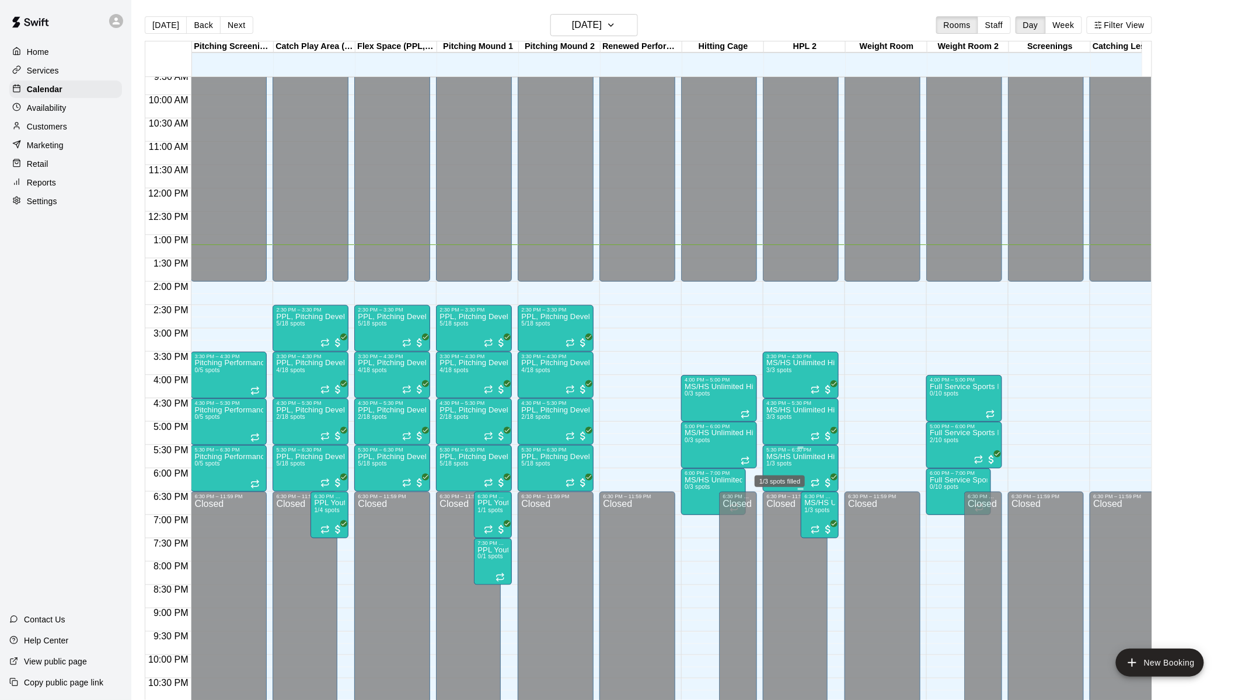
click at [791, 462] on span "1/3 spots" at bounding box center [779, 463] width 26 height 6
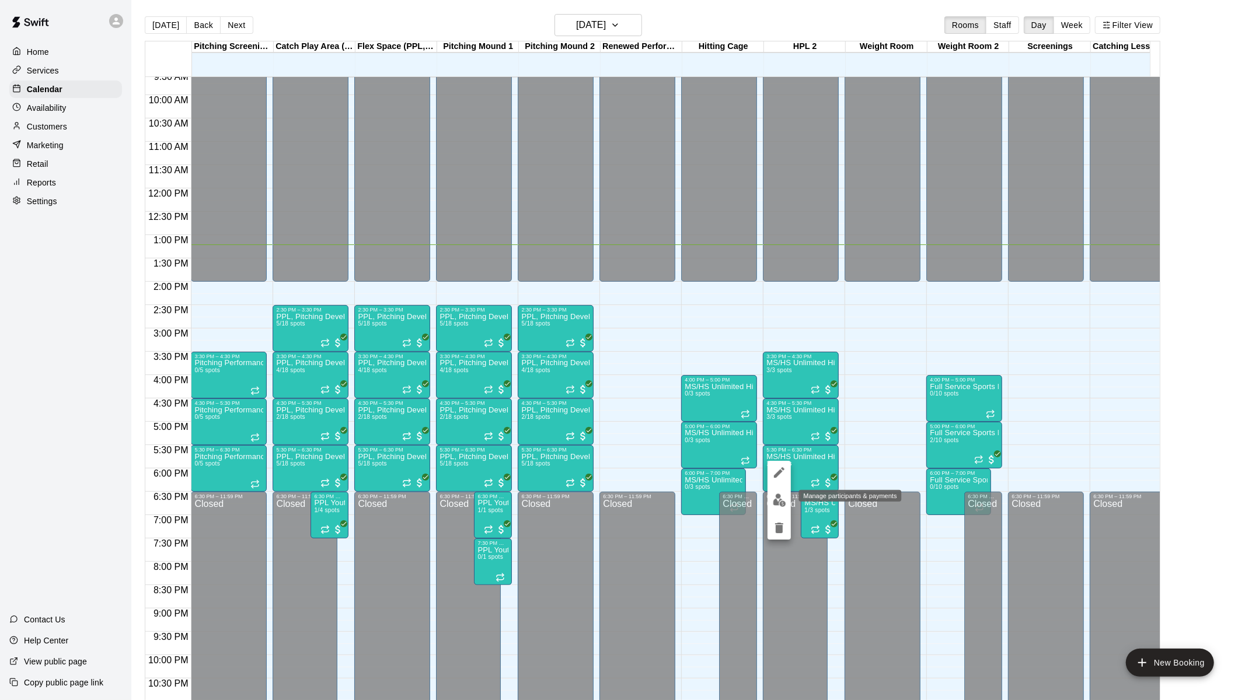
click at [781, 505] on img "edit" at bounding box center [779, 500] width 13 height 13
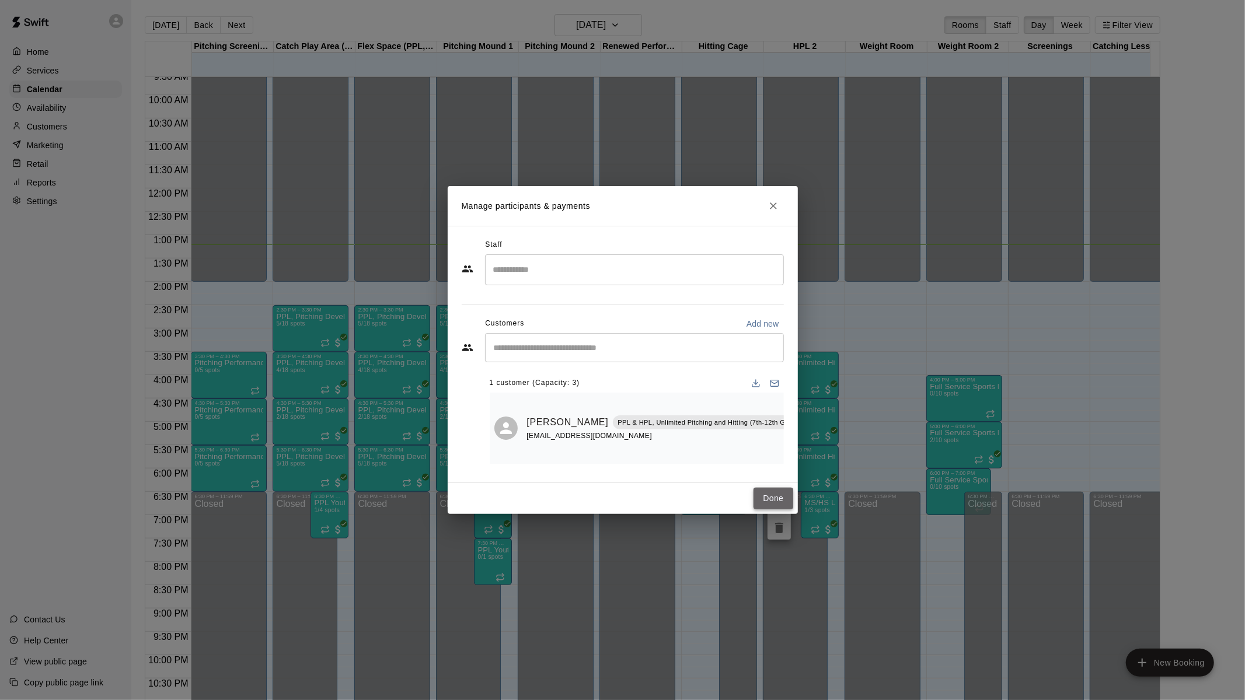
click at [782, 504] on button "Done" at bounding box center [772, 499] width 39 height 22
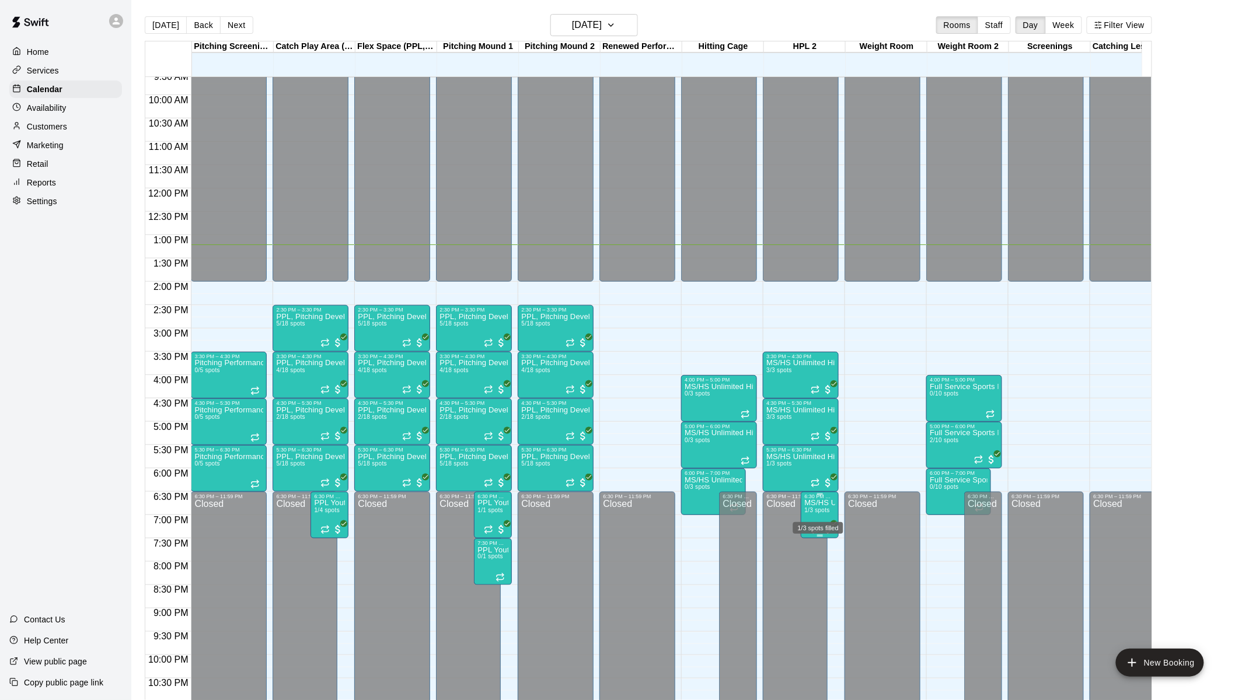
click at [813, 512] on span "1/3 spots" at bounding box center [817, 510] width 26 height 6
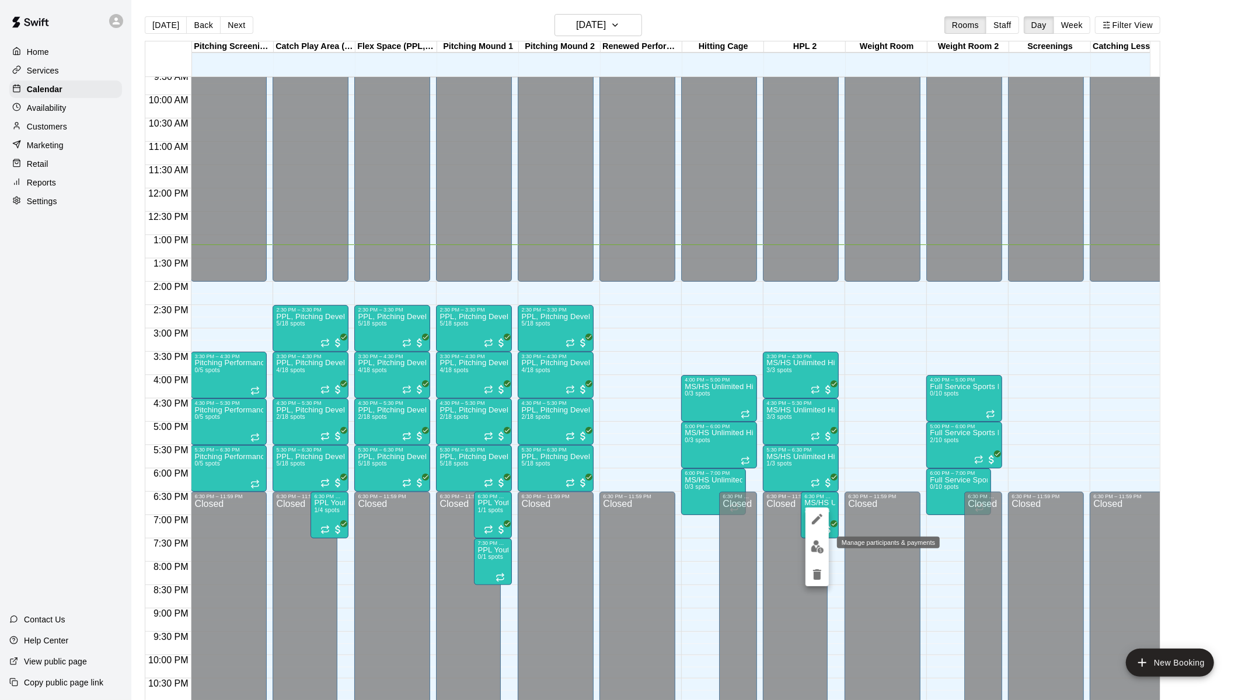
click at [820, 548] on img "edit" at bounding box center [817, 546] width 13 height 13
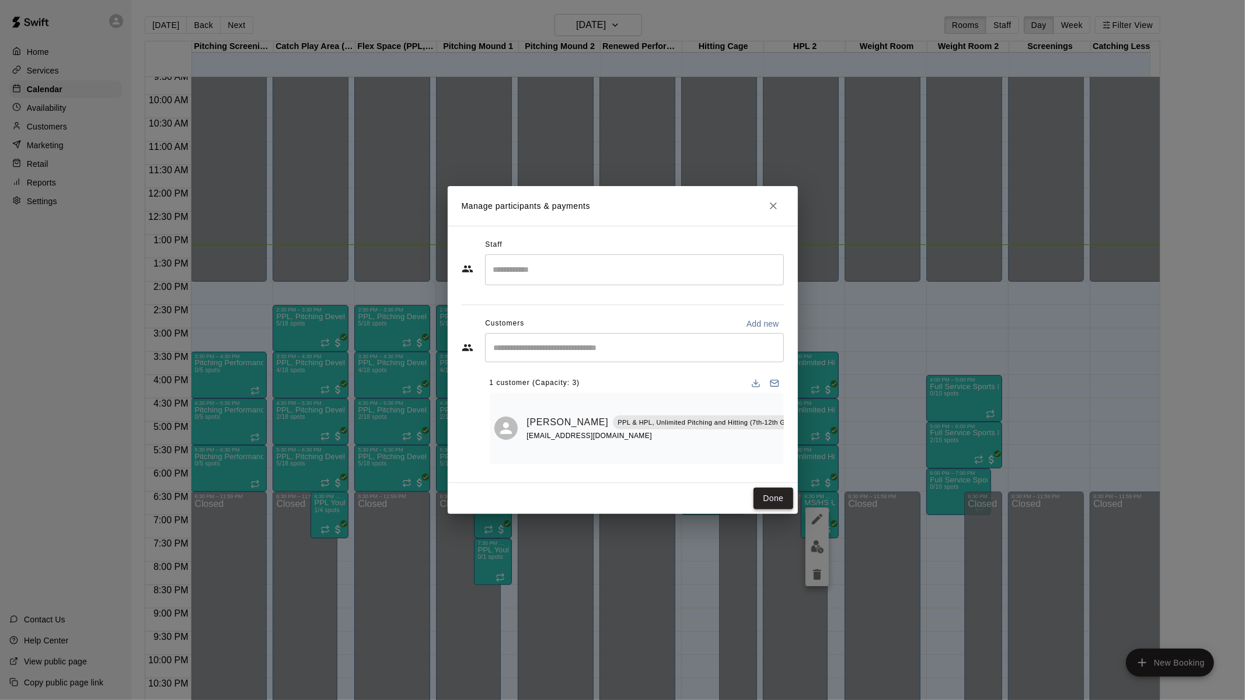
click at [772, 495] on button "Done" at bounding box center [772, 499] width 39 height 22
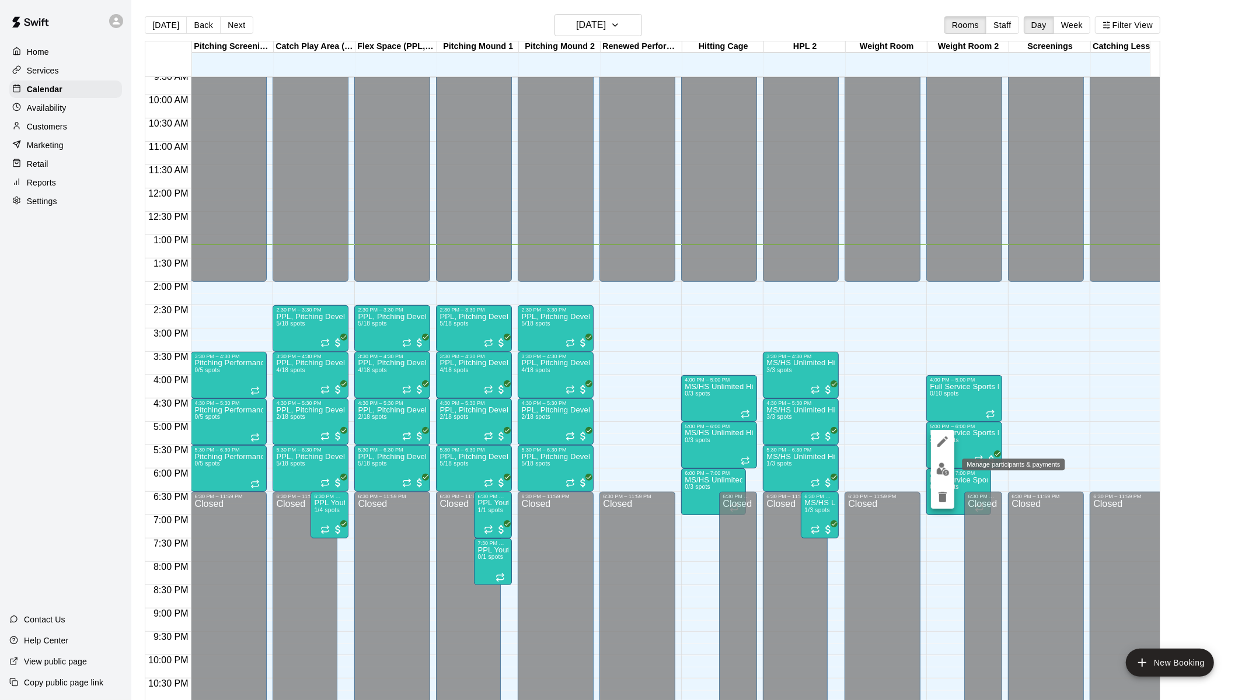
click at [940, 467] on img "edit" at bounding box center [942, 469] width 13 height 13
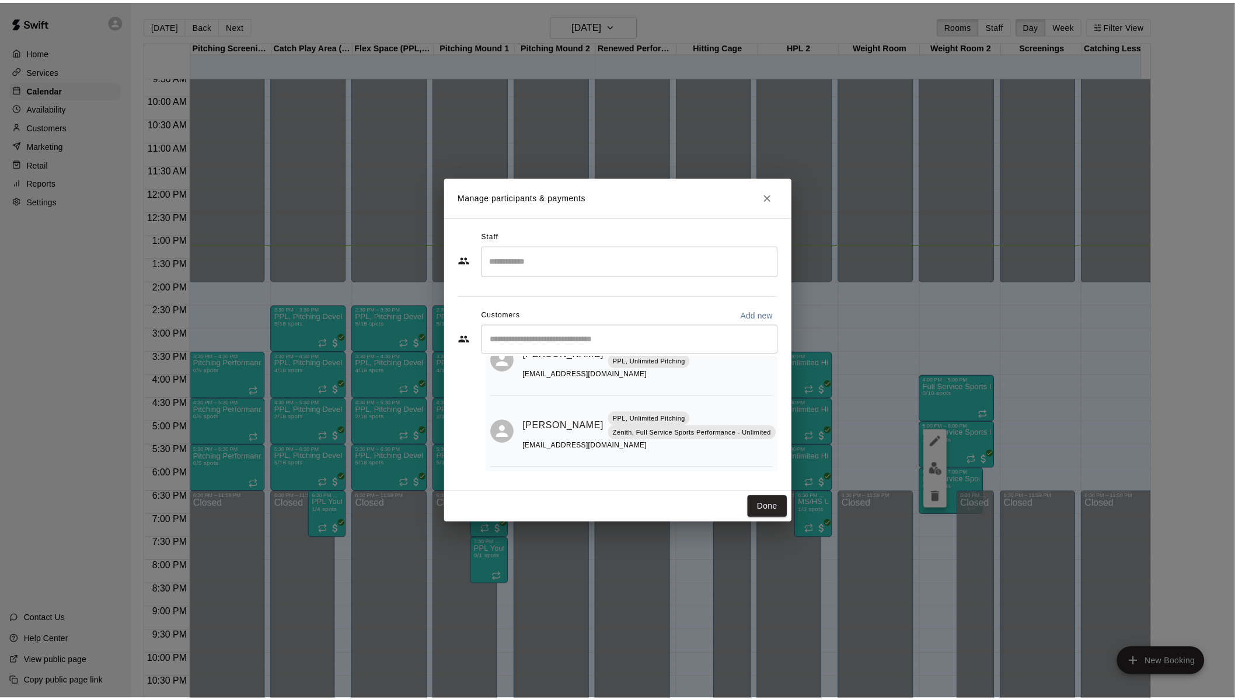
scroll to position [0, 0]
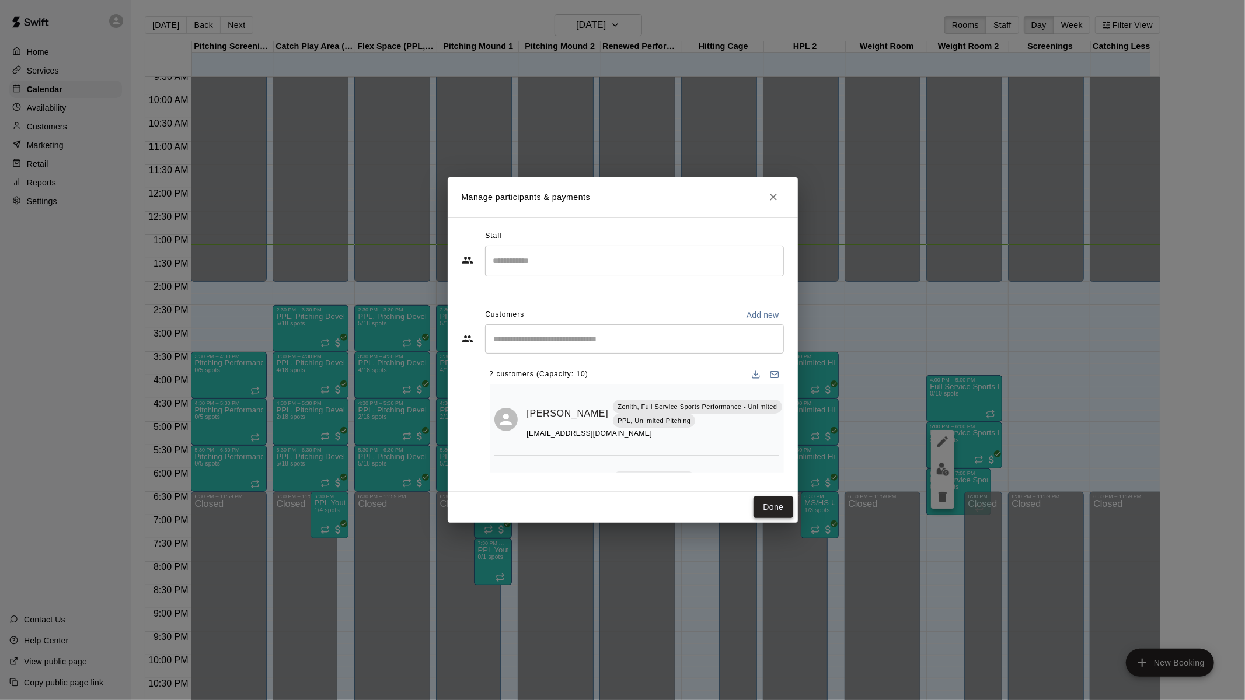
click at [770, 515] on button "Done" at bounding box center [772, 508] width 39 height 22
